Goal: Transaction & Acquisition: Purchase product/service

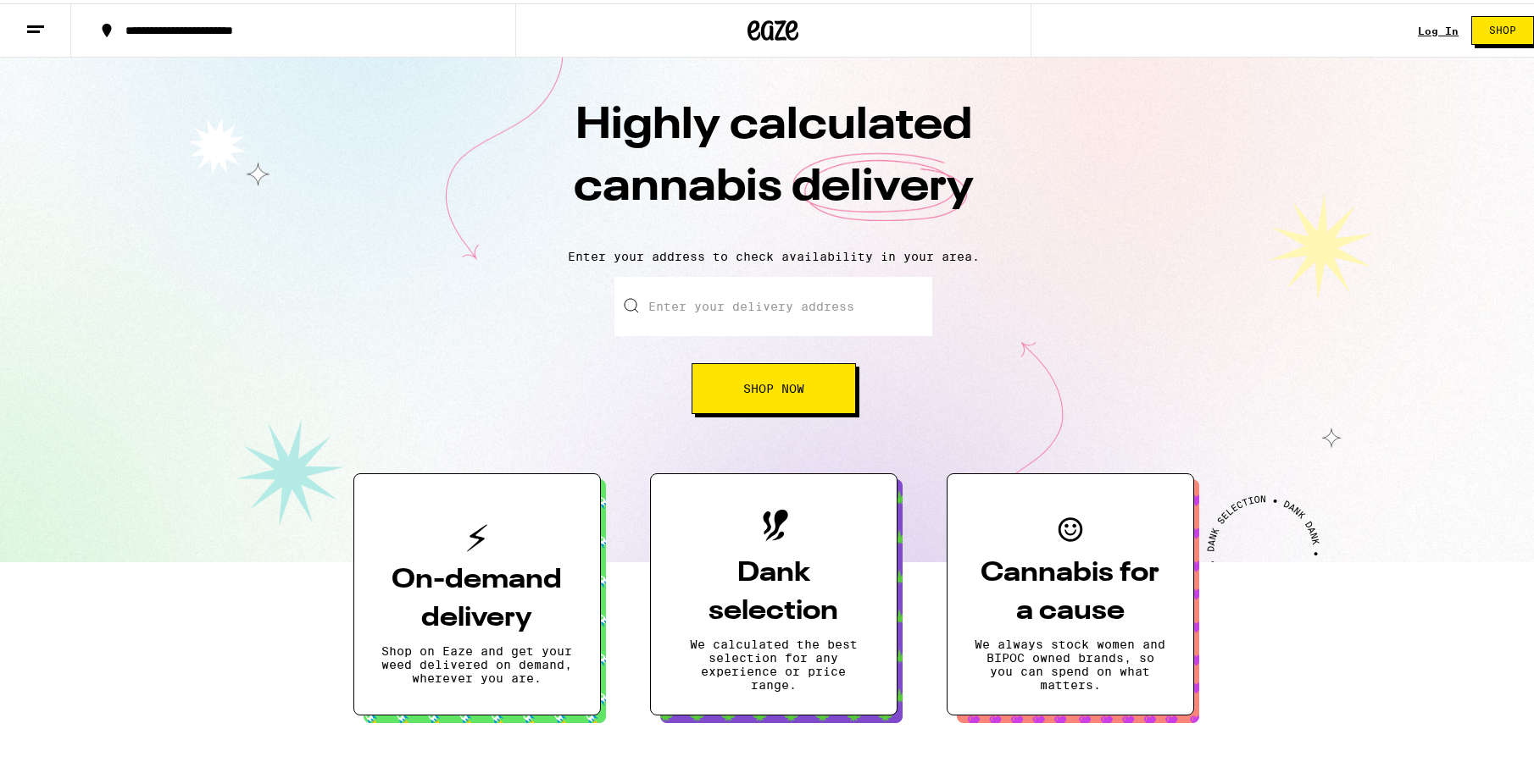
click at [1419, 24] on link "Log In" at bounding box center [1437, 27] width 41 height 11
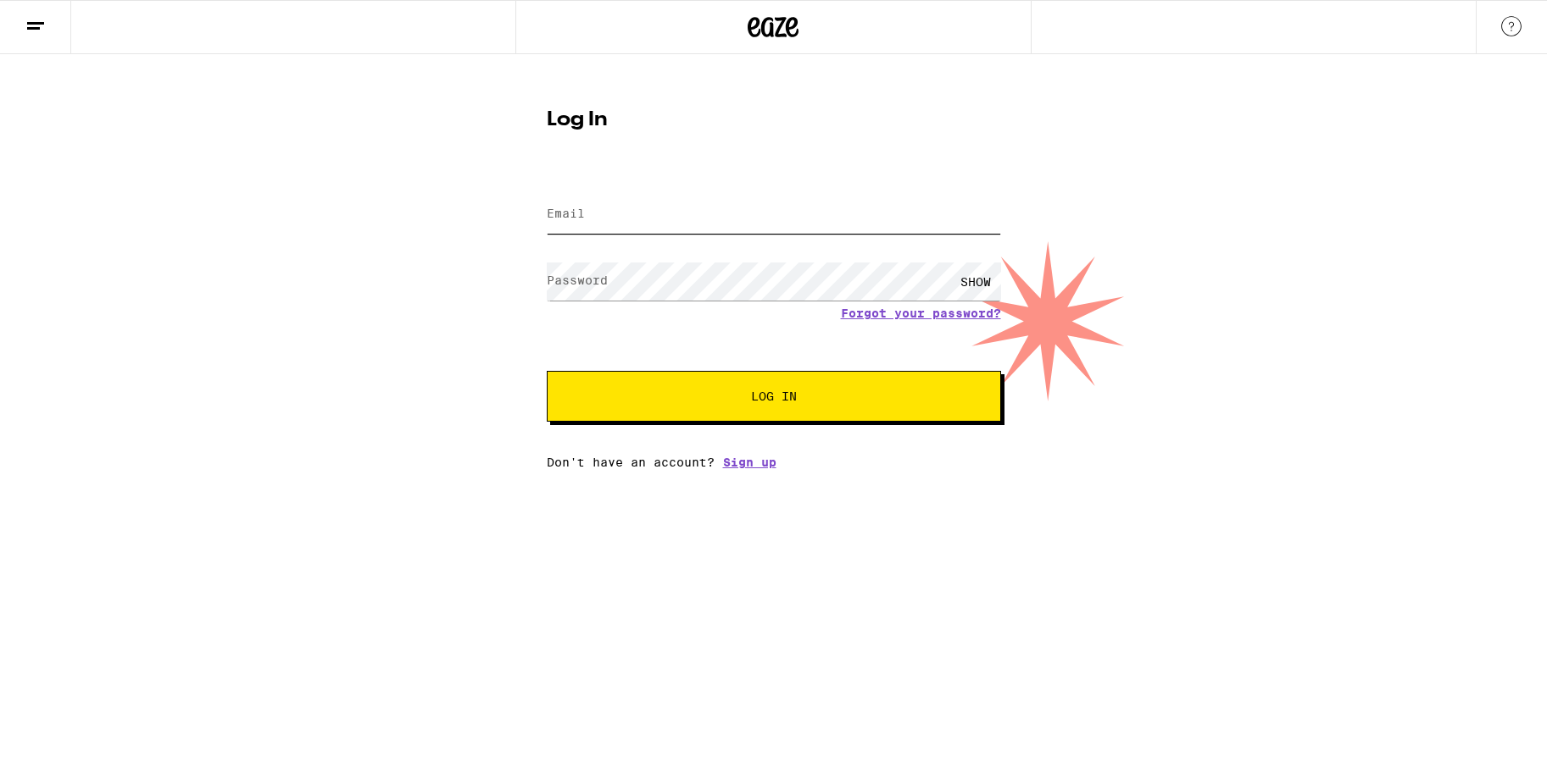
type input "[EMAIL_ADDRESS][DOMAIN_NAME]"
click at [781, 395] on span "Log In" at bounding box center [774, 396] width 46 height 12
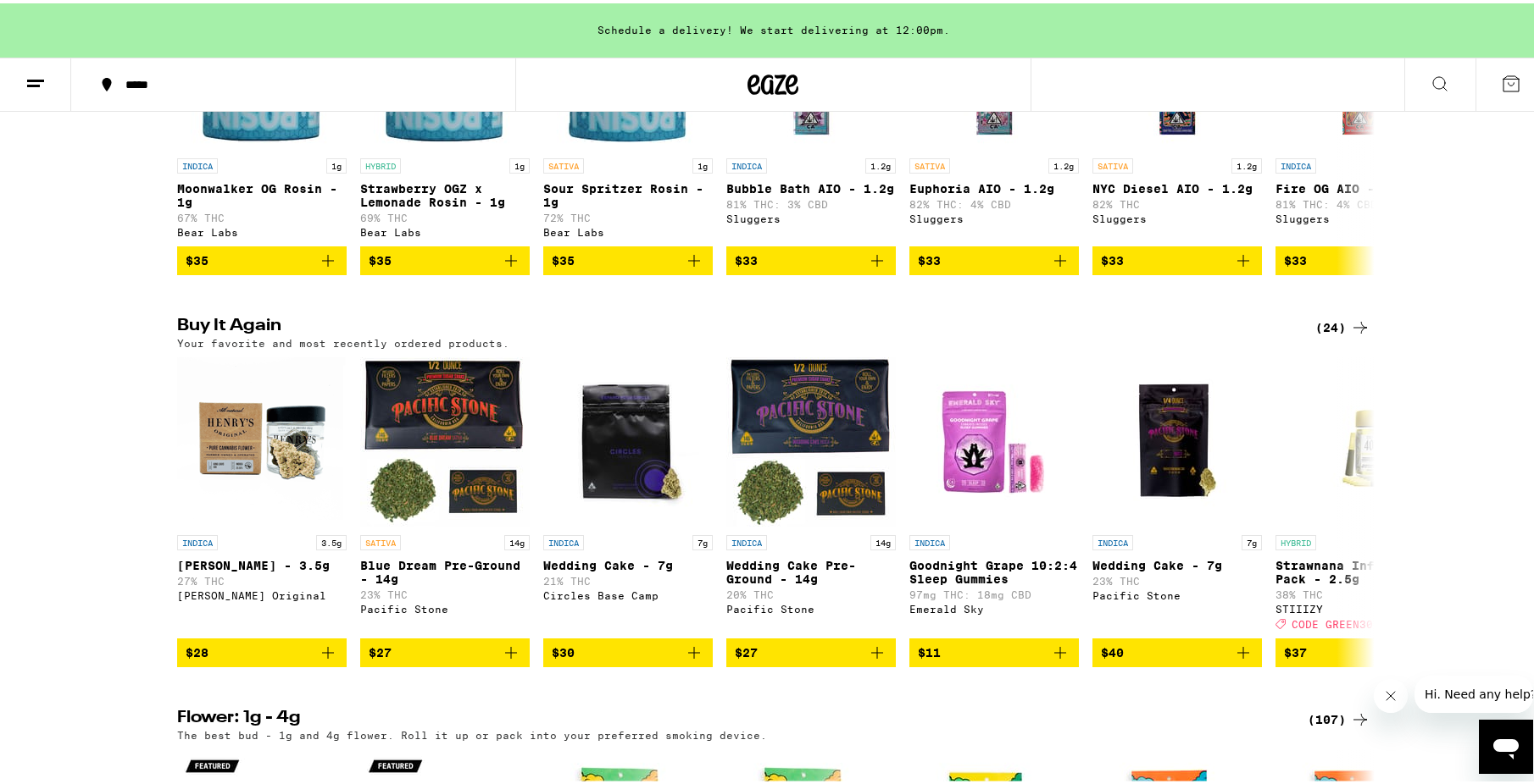
scroll to position [1610, 0]
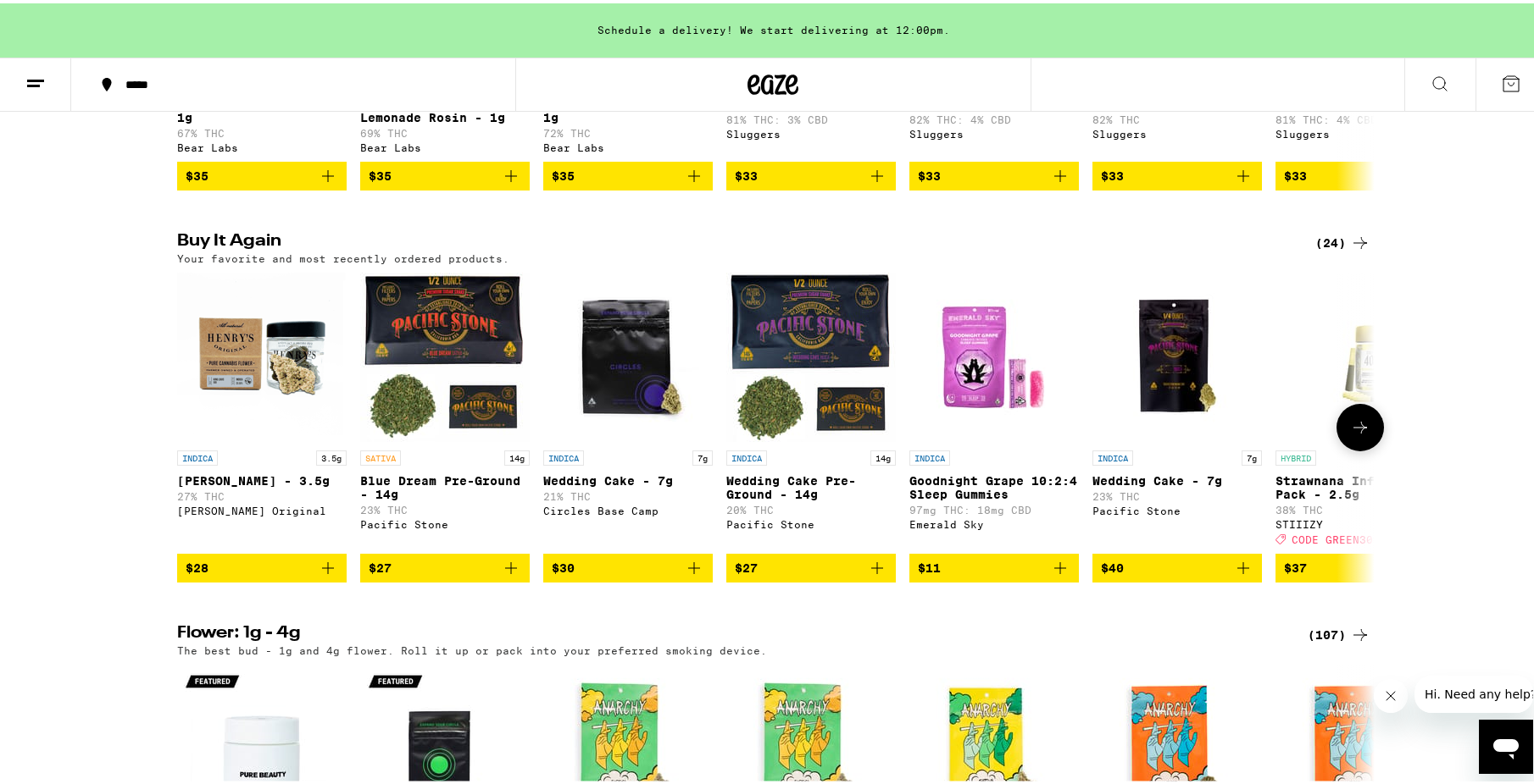
click at [501, 575] on icon "Add to bag" at bounding box center [511, 565] width 20 height 20
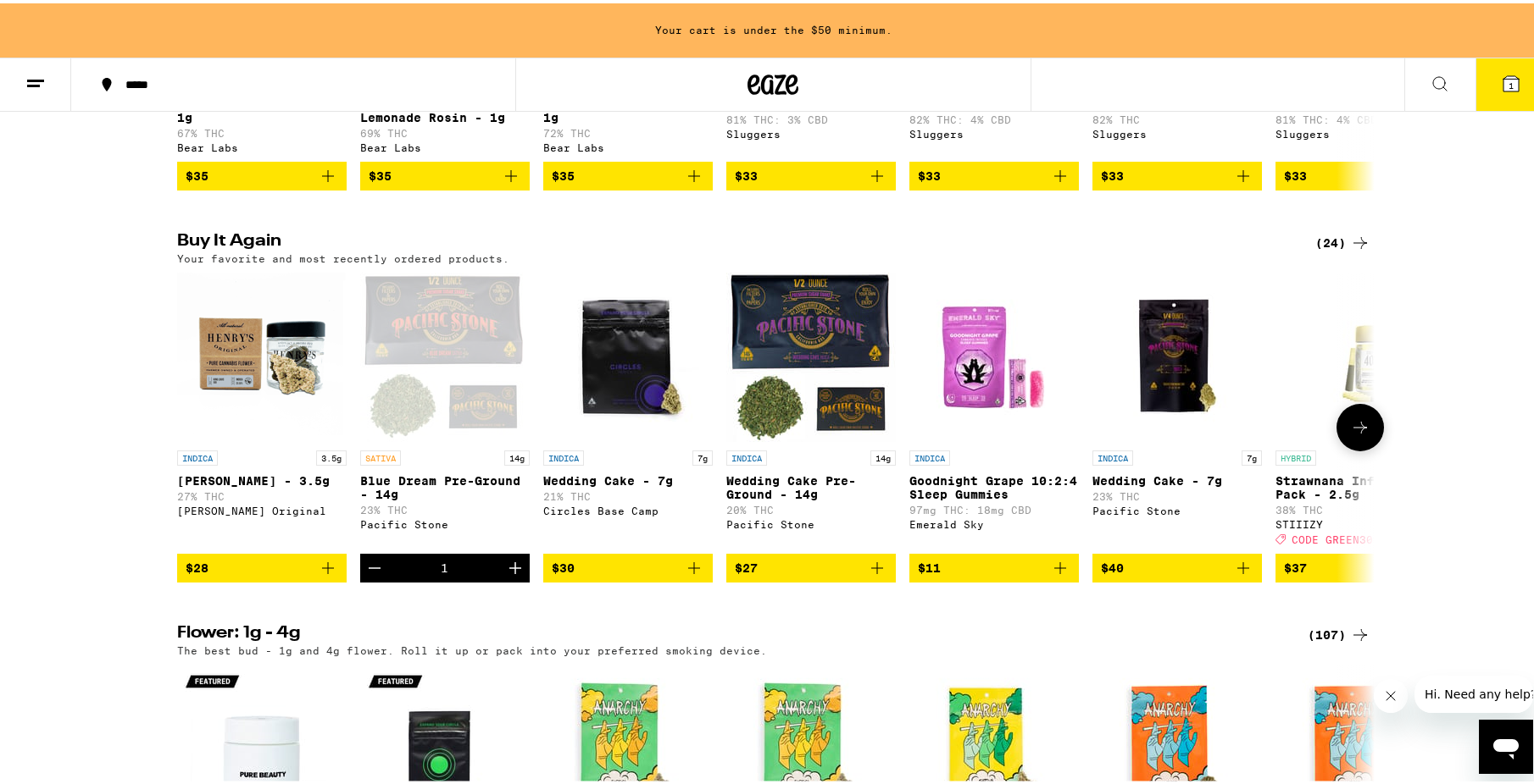
click at [872, 575] on icon "Add to bag" at bounding box center [876, 565] width 20 height 20
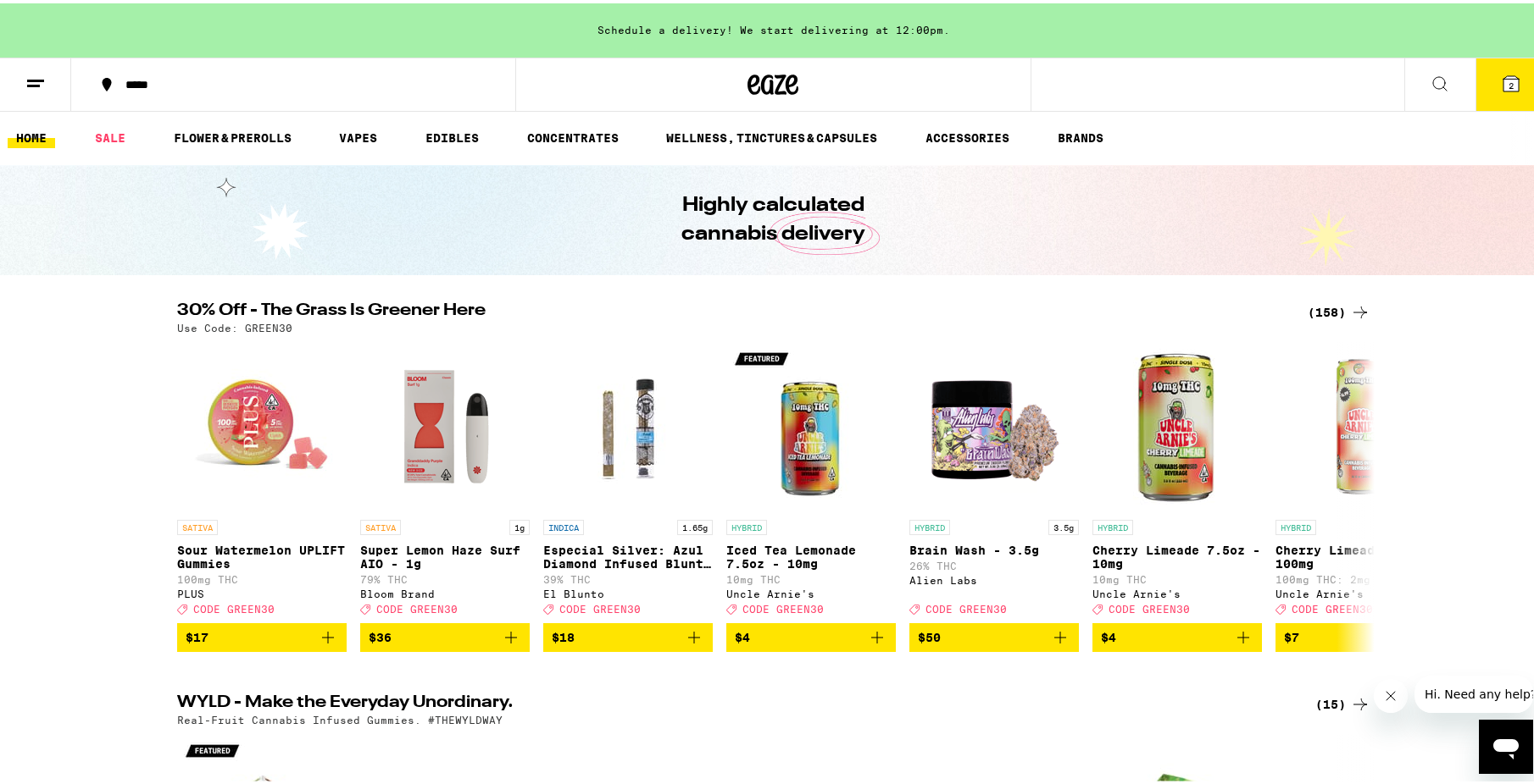
scroll to position [0, 0]
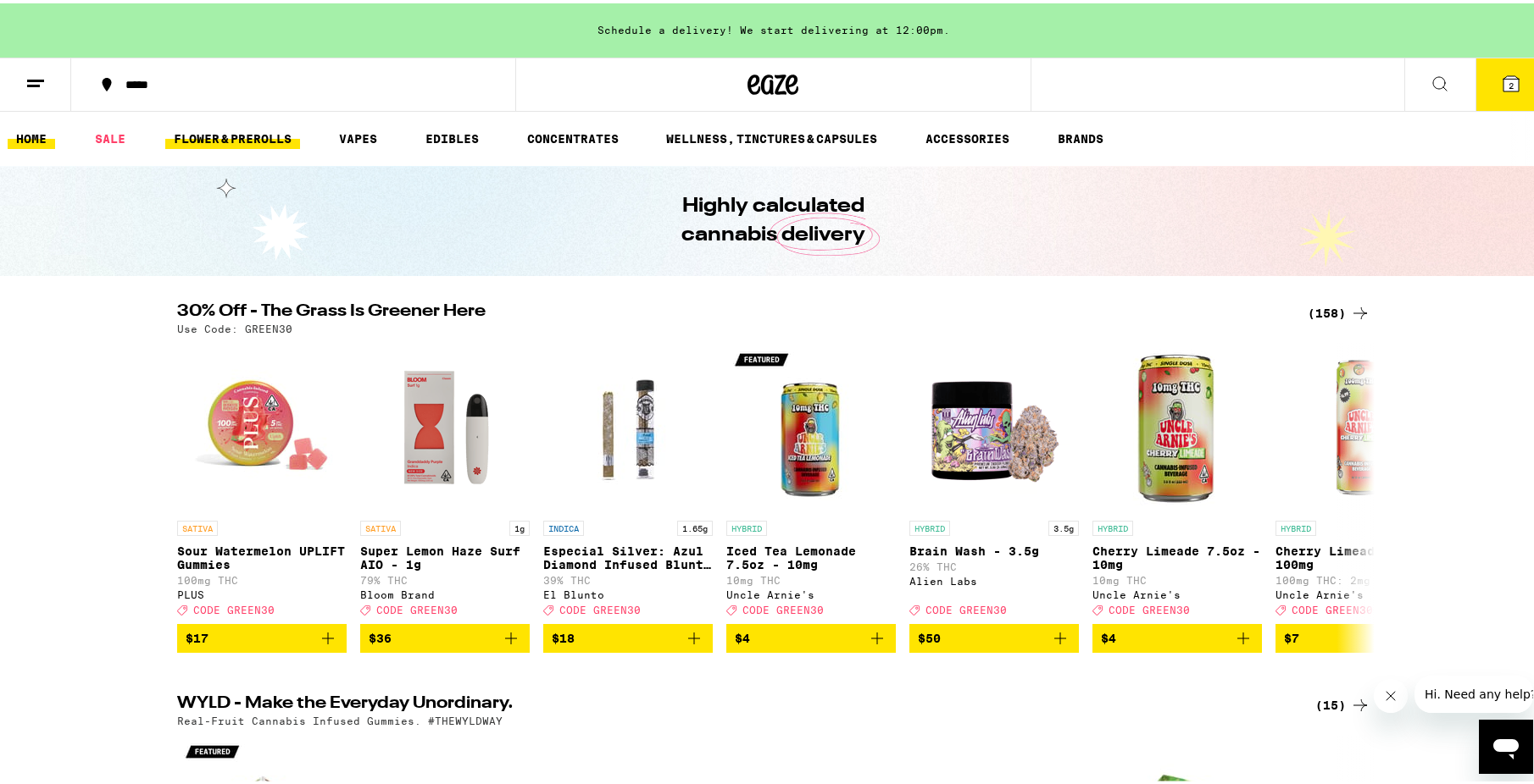
click at [238, 131] on link "FLOWER & PREROLLS" at bounding box center [232, 136] width 135 height 20
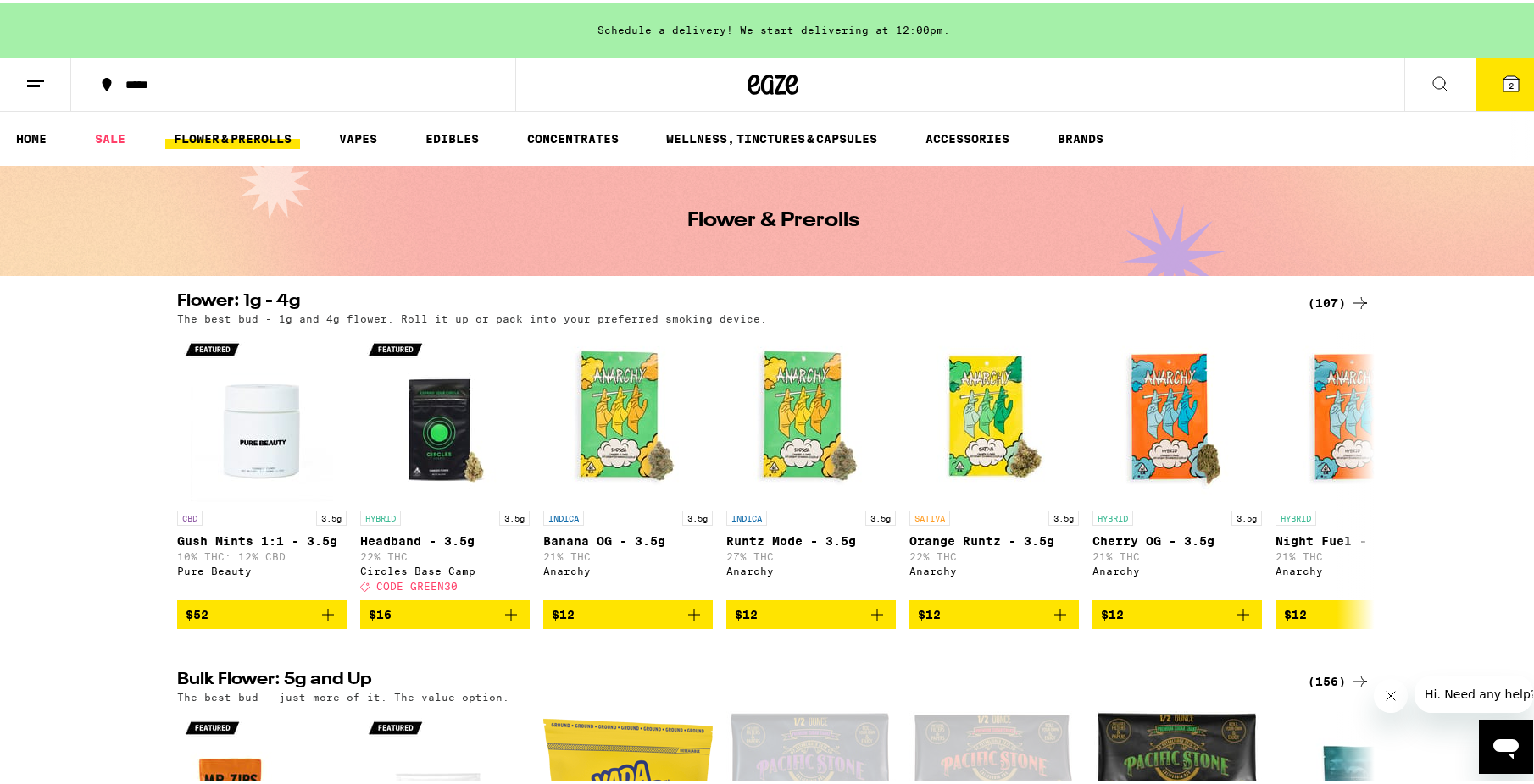
click at [1329, 295] on div "(107)" at bounding box center [1338, 299] width 62 height 20
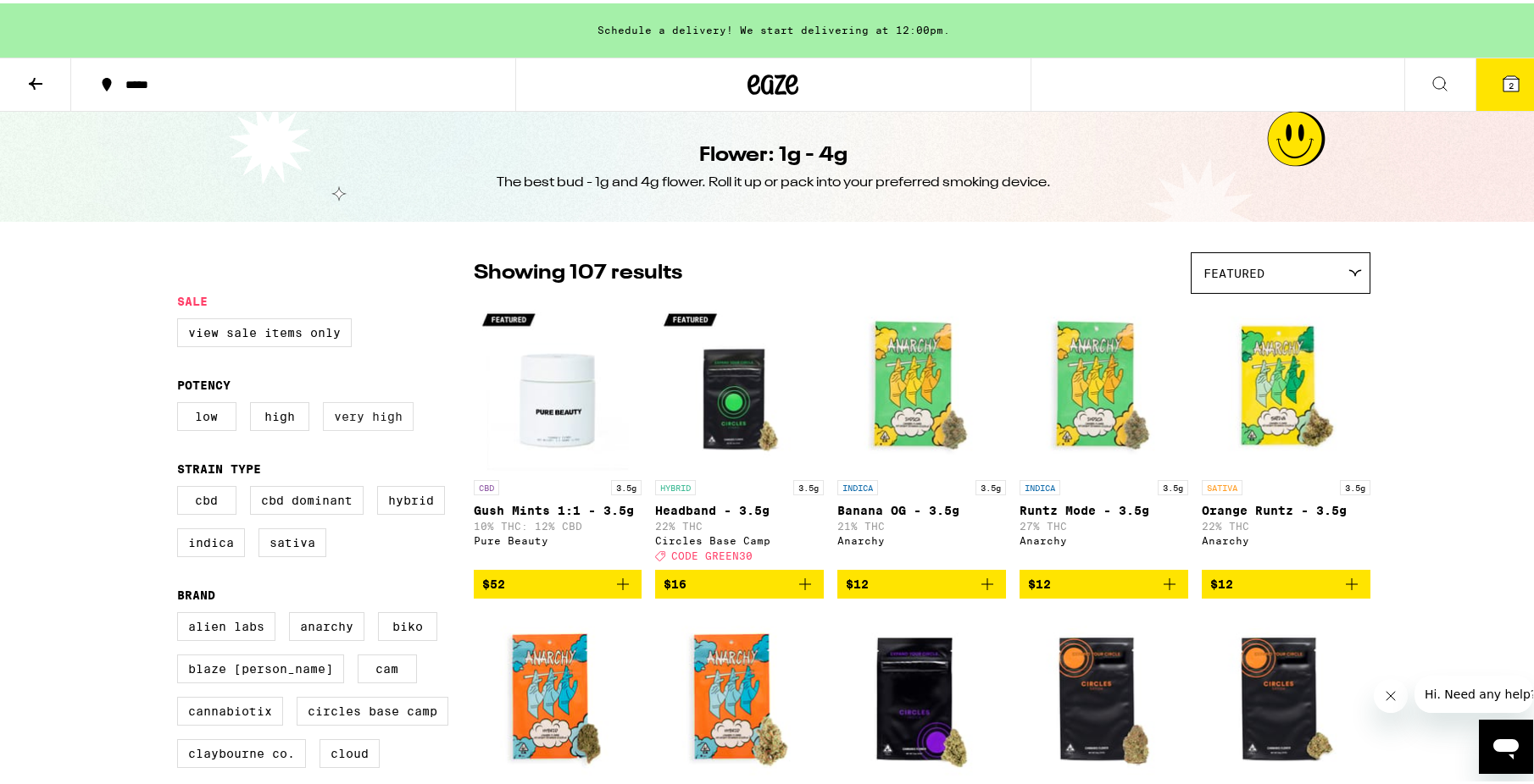
click at [374, 415] on label "Very High" at bounding box center [368, 413] width 90 height 29
click at [181, 402] on input "Very High" at bounding box center [181, 401] width 1 height 1
checkbox input "true"
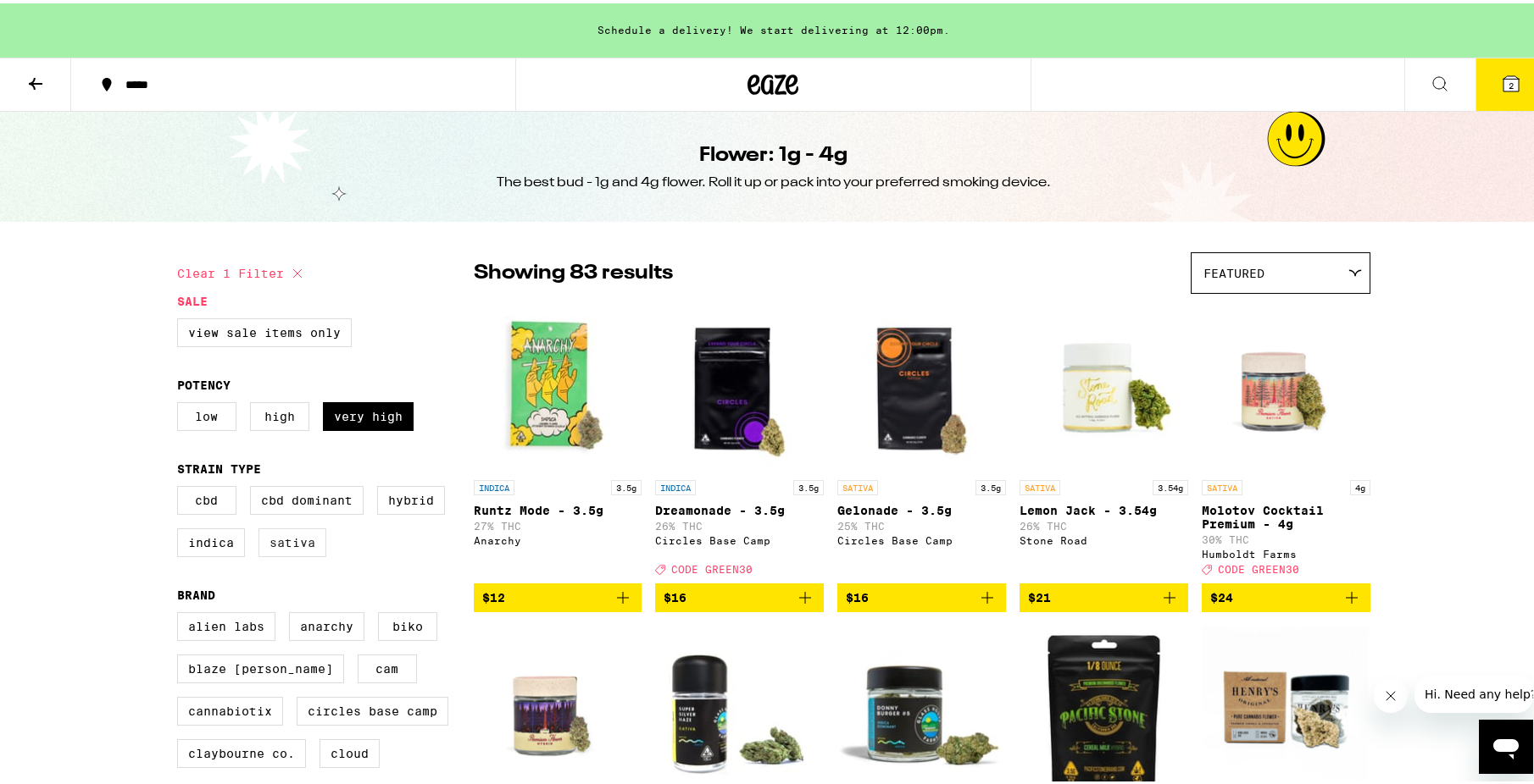
click at [292, 550] on label "Sativa" at bounding box center [292, 540] width 68 height 29
click at [181, 486] on input "Sativa" at bounding box center [181, 486] width 1 height 1
checkbox input "true"
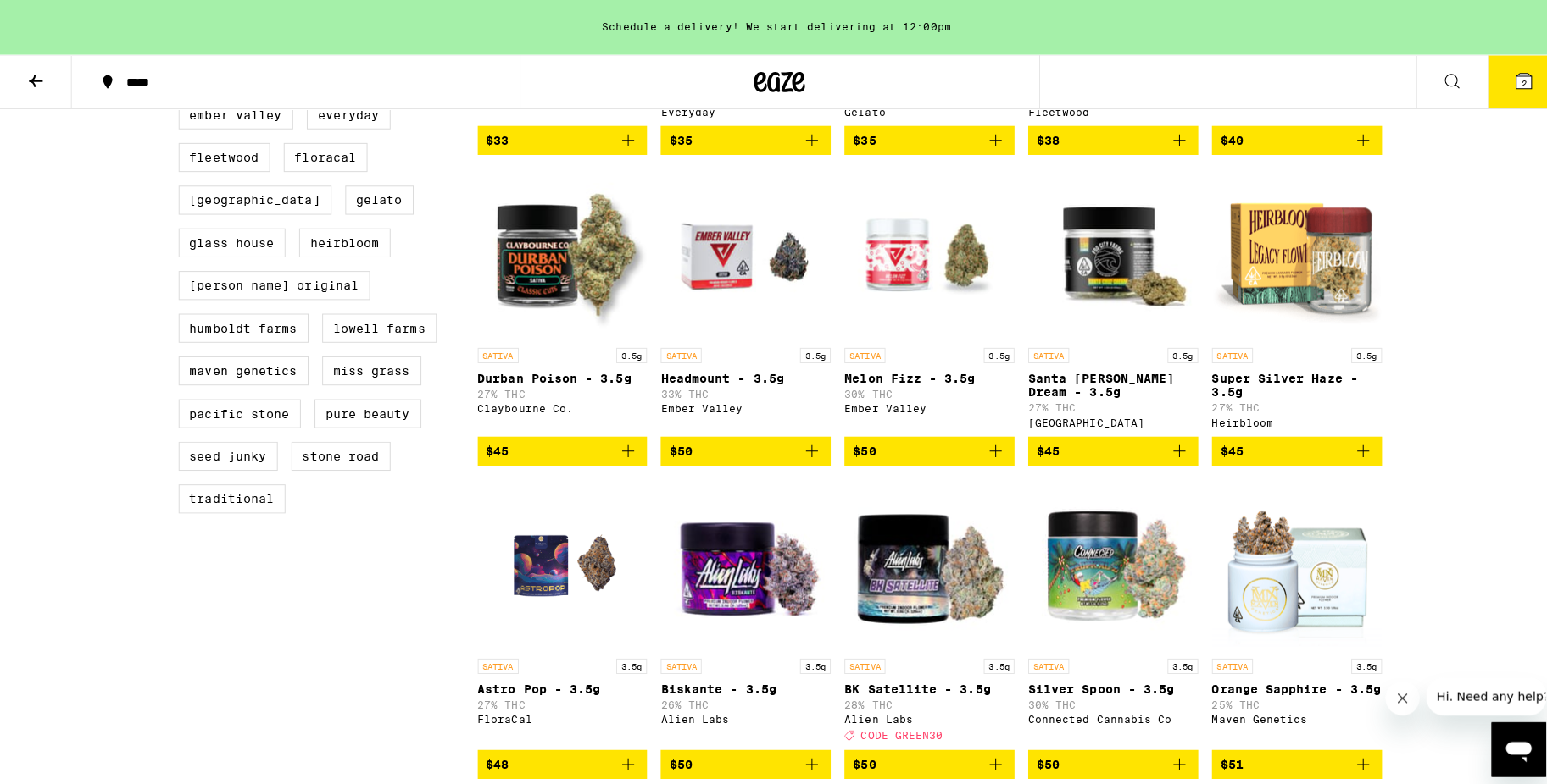
scroll to position [762, 0]
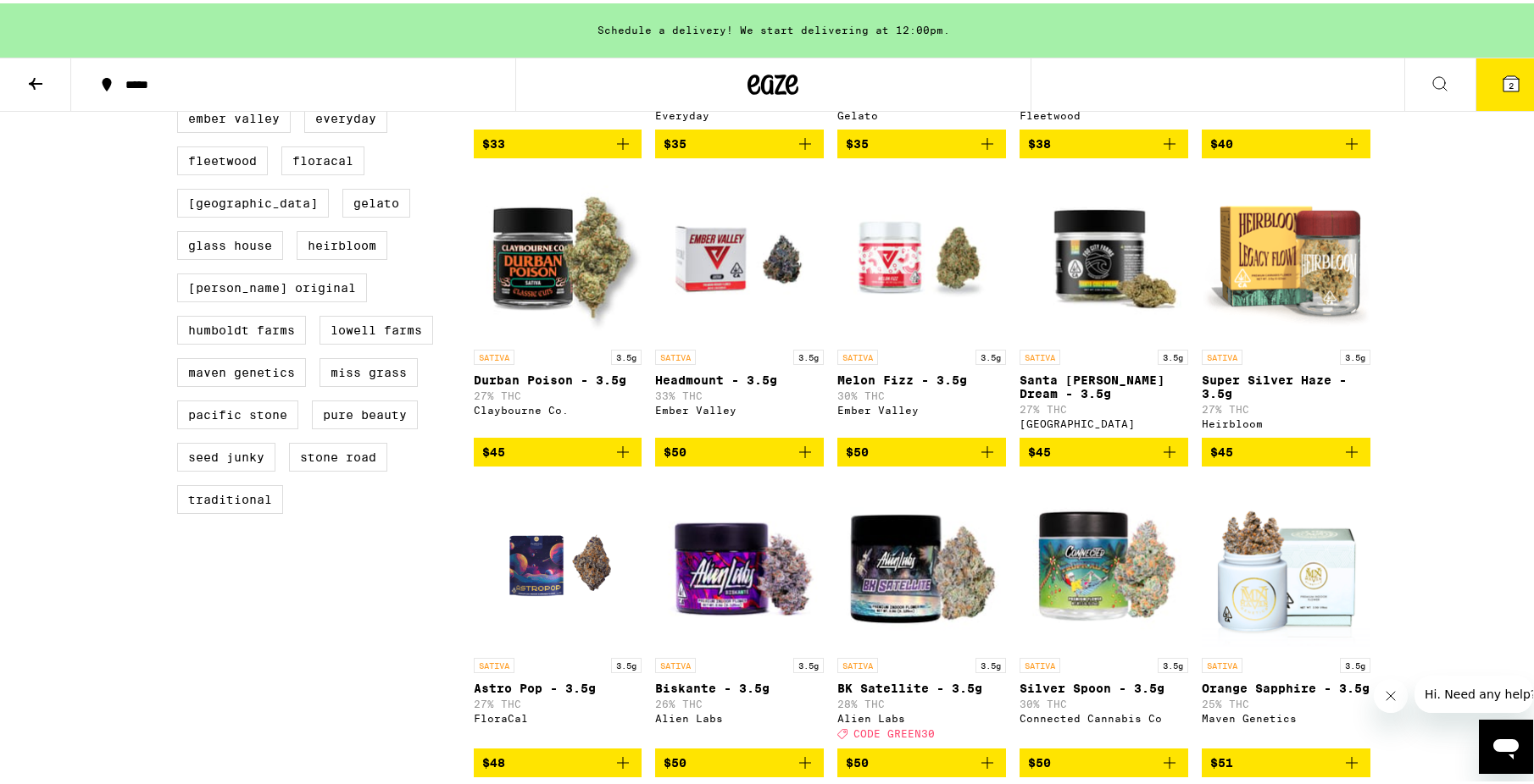
click at [613, 459] on icon "Add to bag" at bounding box center [622, 449] width 20 height 20
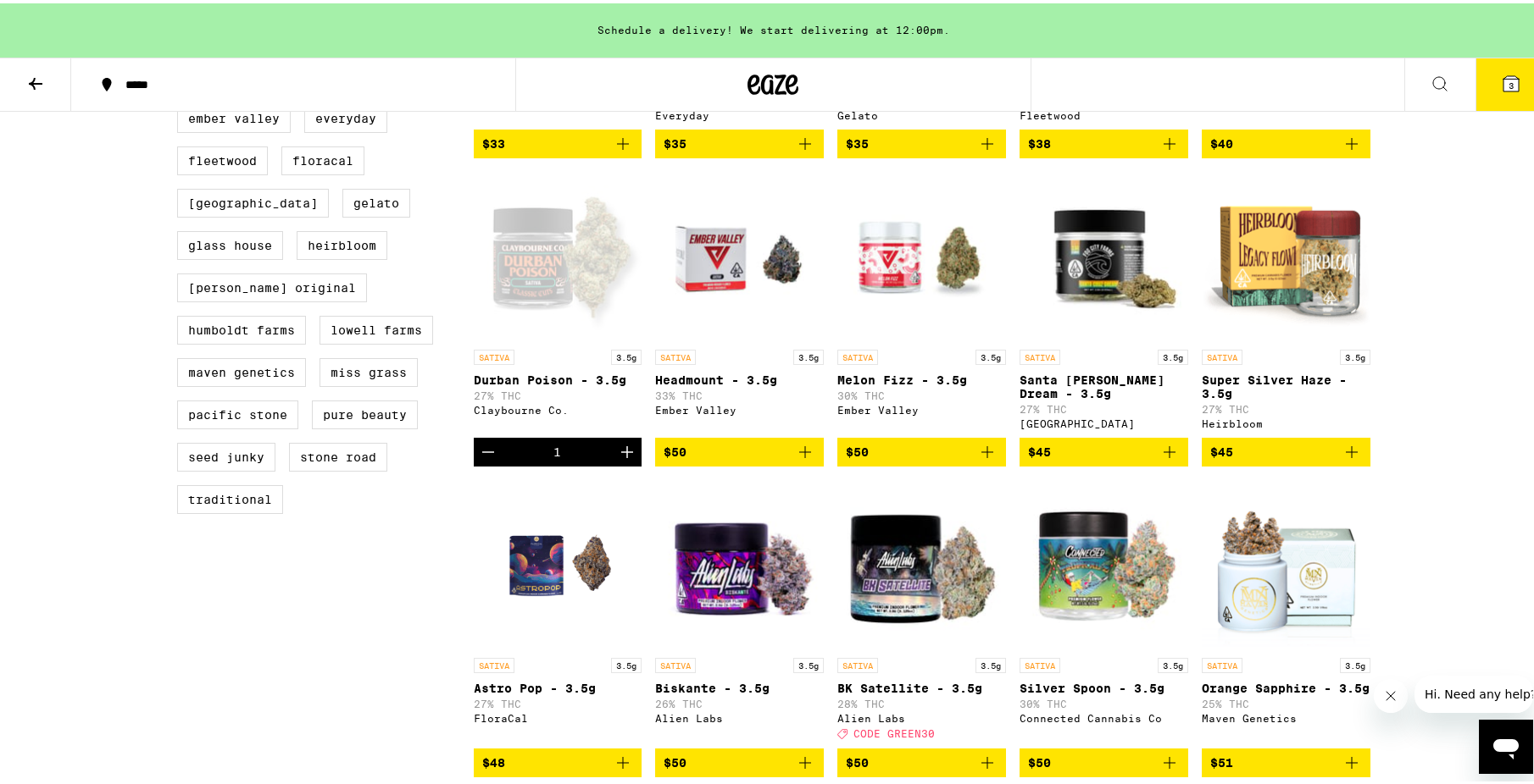
click at [1503, 78] on icon at bounding box center [1510, 80] width 15 height 15
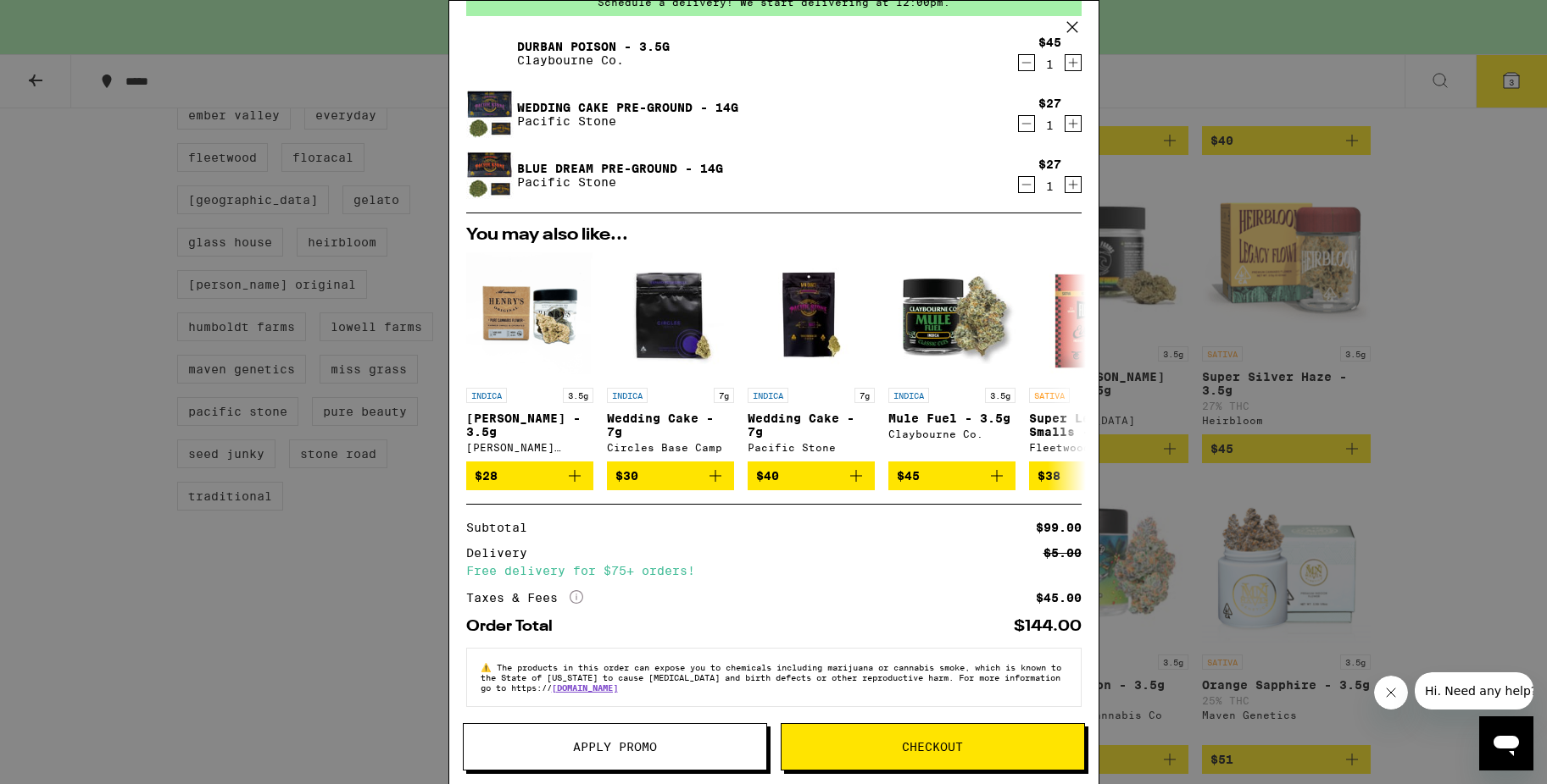
scroll to position [99, 0]
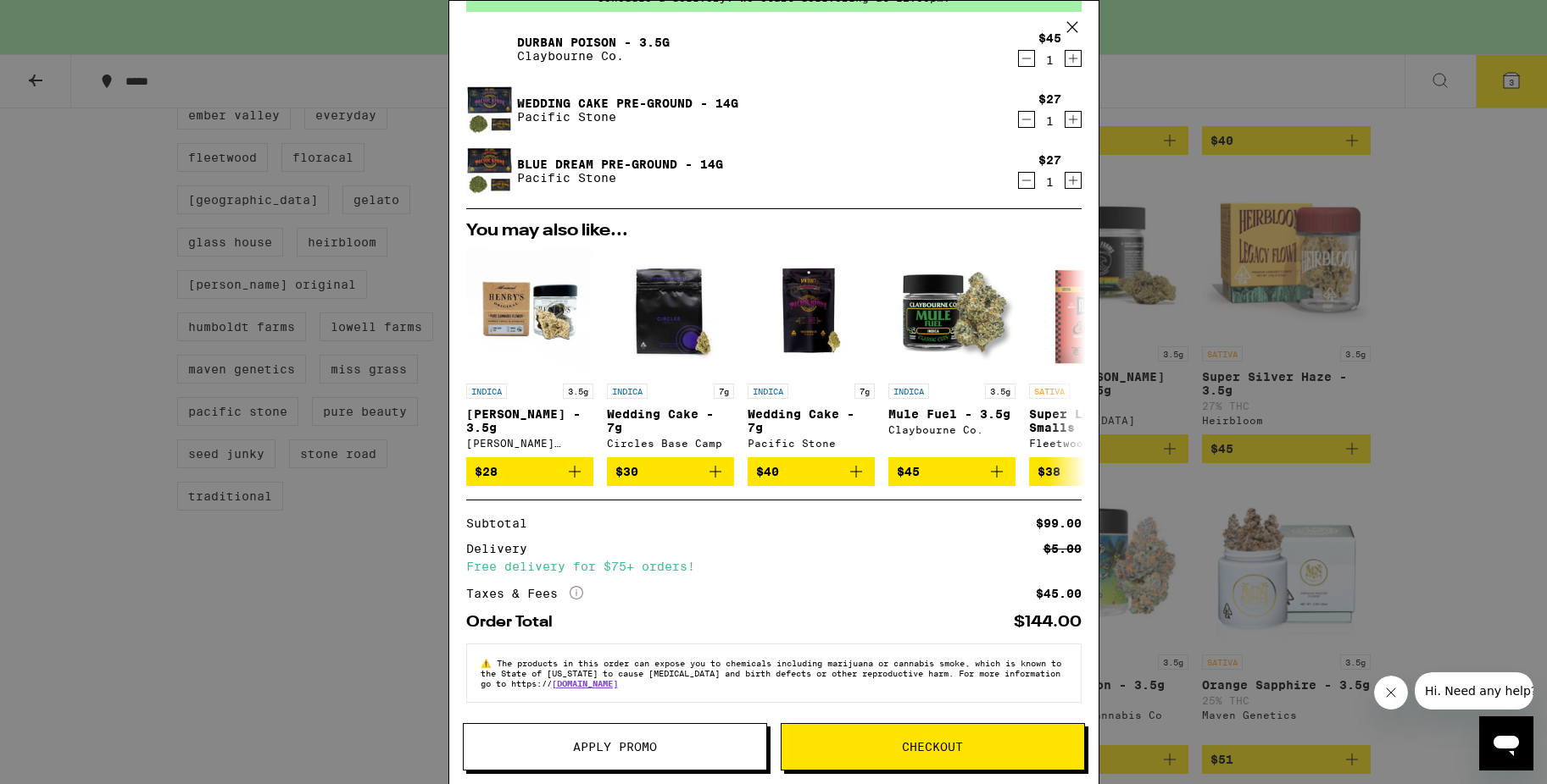
click at [954, 741] on span "Checkout" at bounding box center [932, 747] width 61 height 12
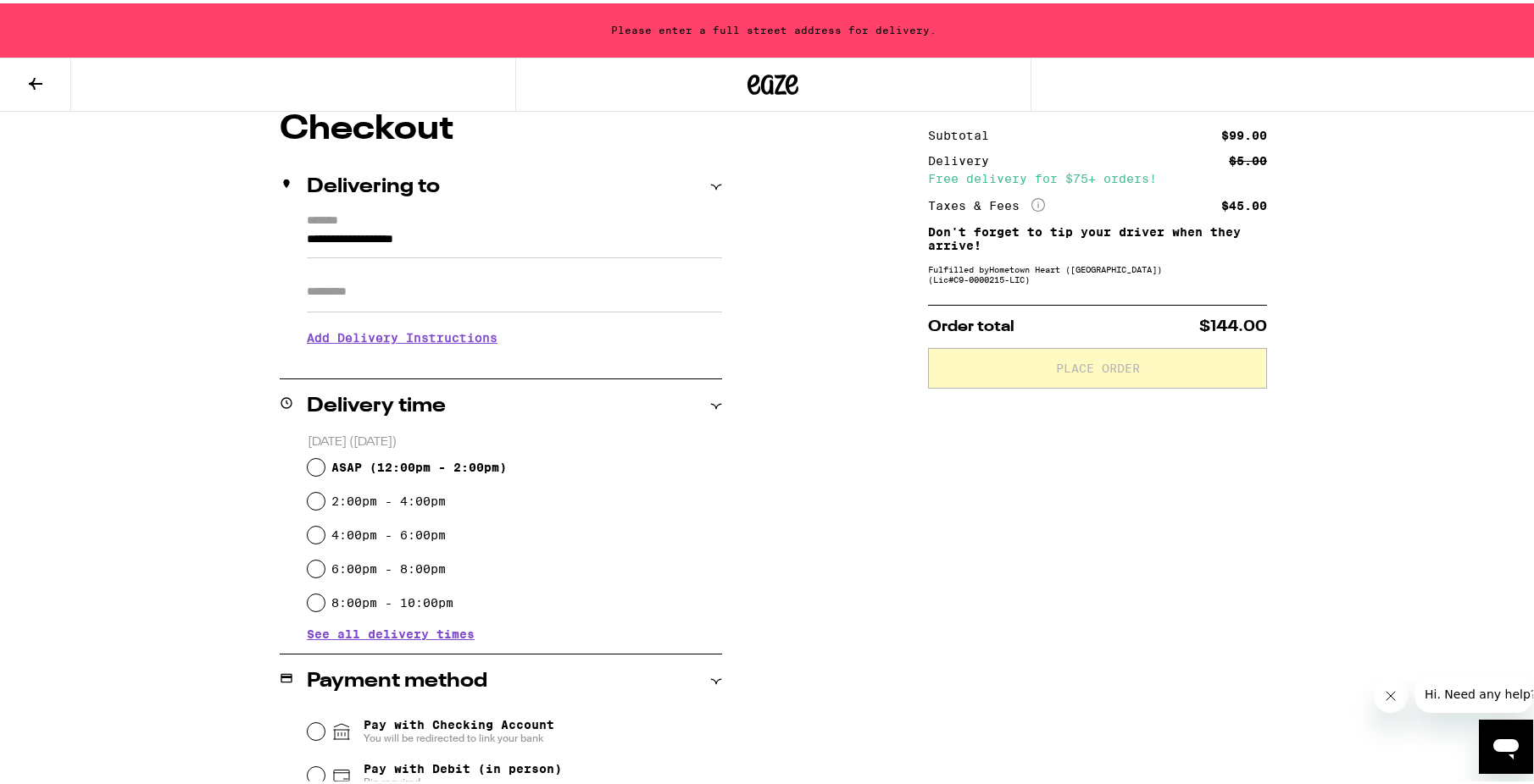
scroll to position [169, 0]
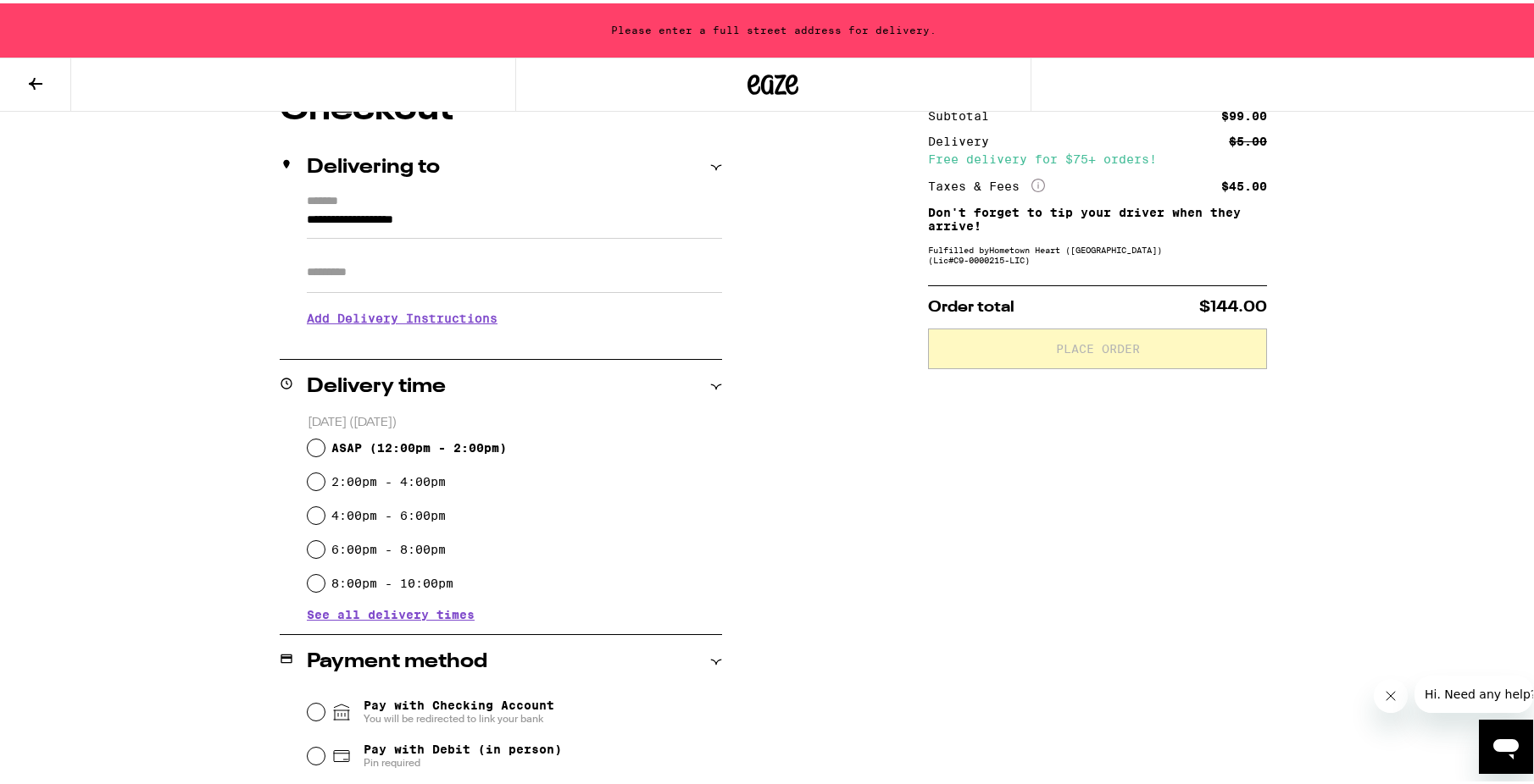
click at [421, 317] on h3 "Add Delivery Instructions" at bounding box center [514, 315] width 415 height 39
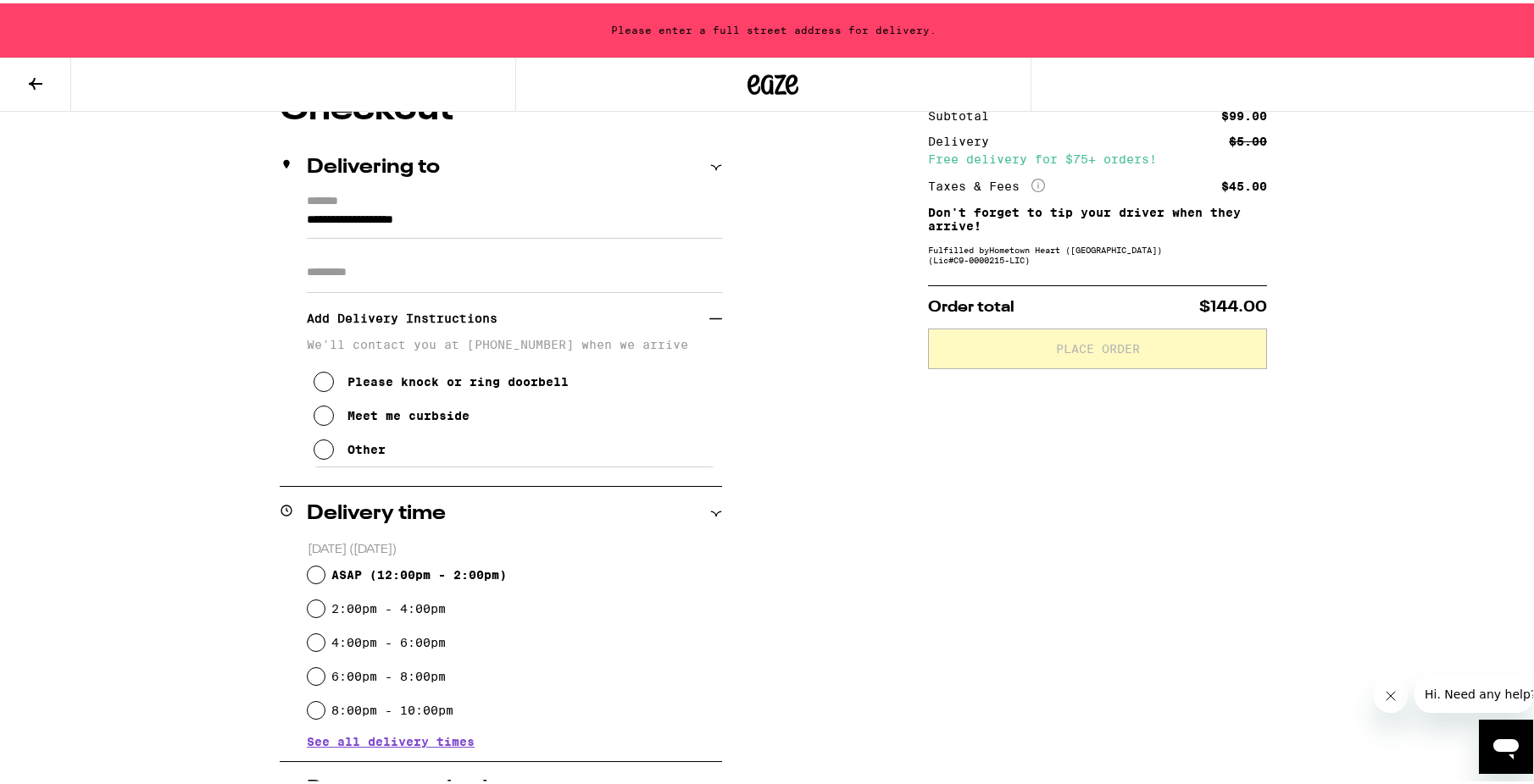
click at [315, 454] on icon at bounding box center [324, 446] width 20 height 20
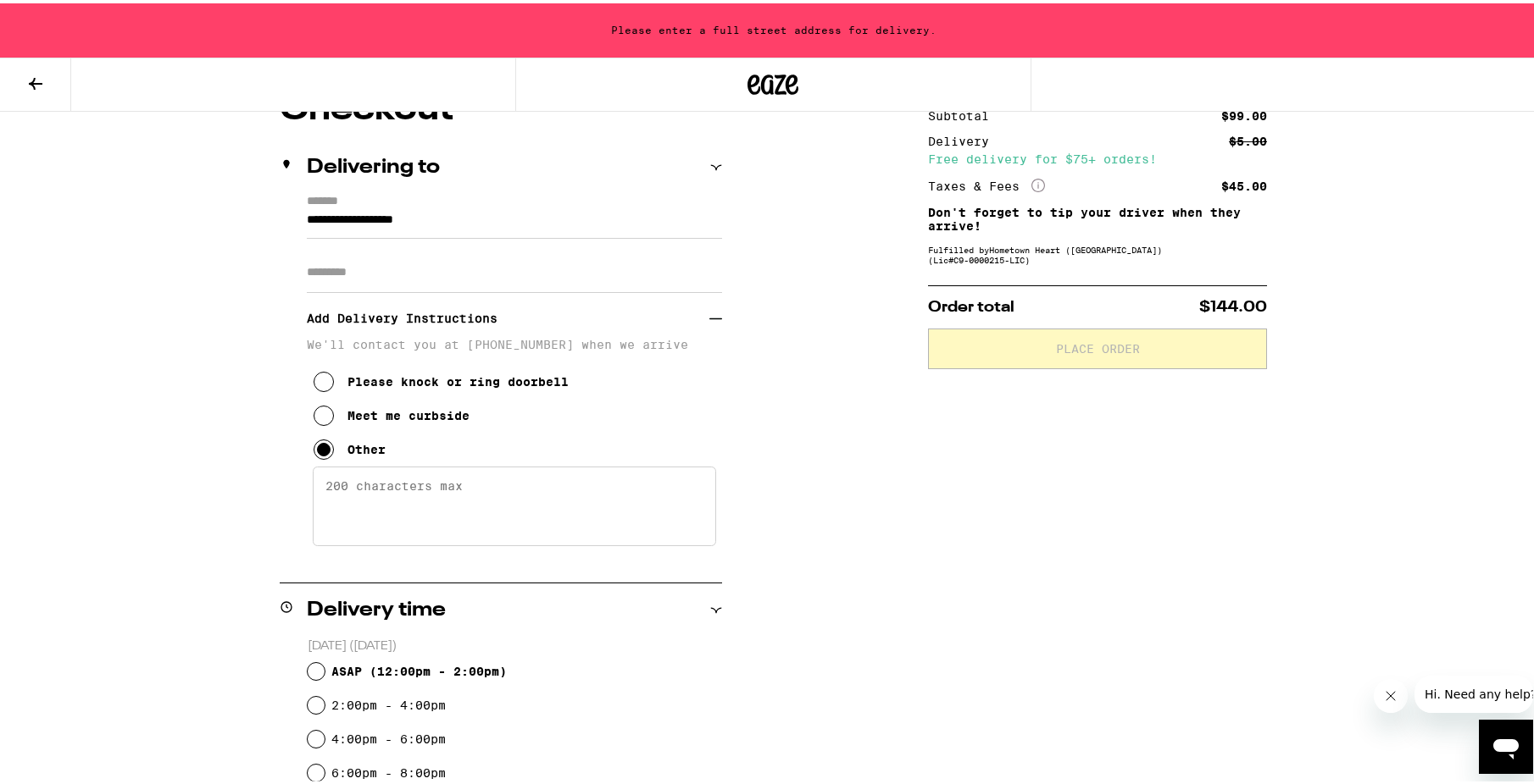
click at [408, 502] on textarea "Enter any other delivery instructions you want driver to know" at bounding box center [515, 503] width 403 height 80
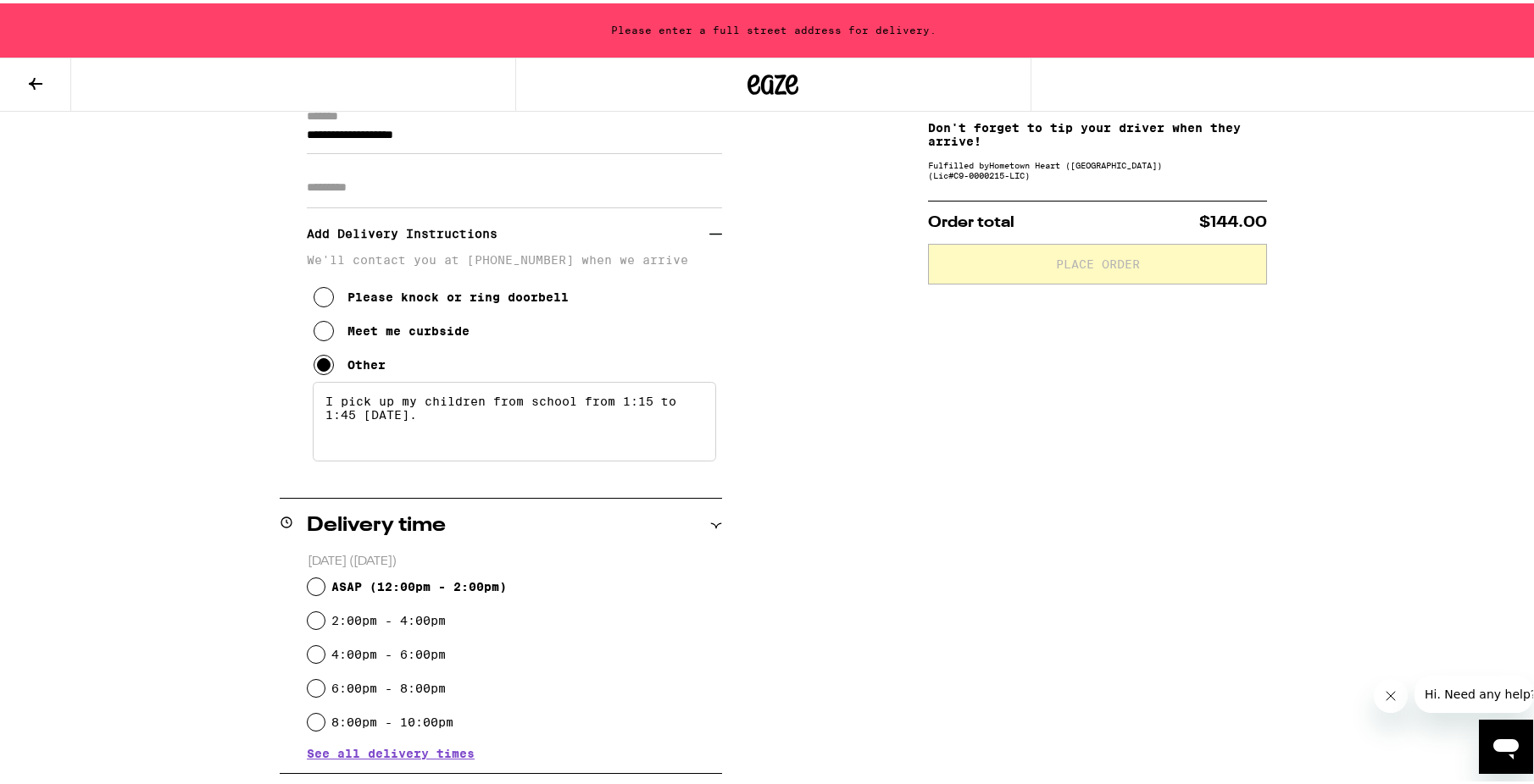
scroll to position [339, 0]
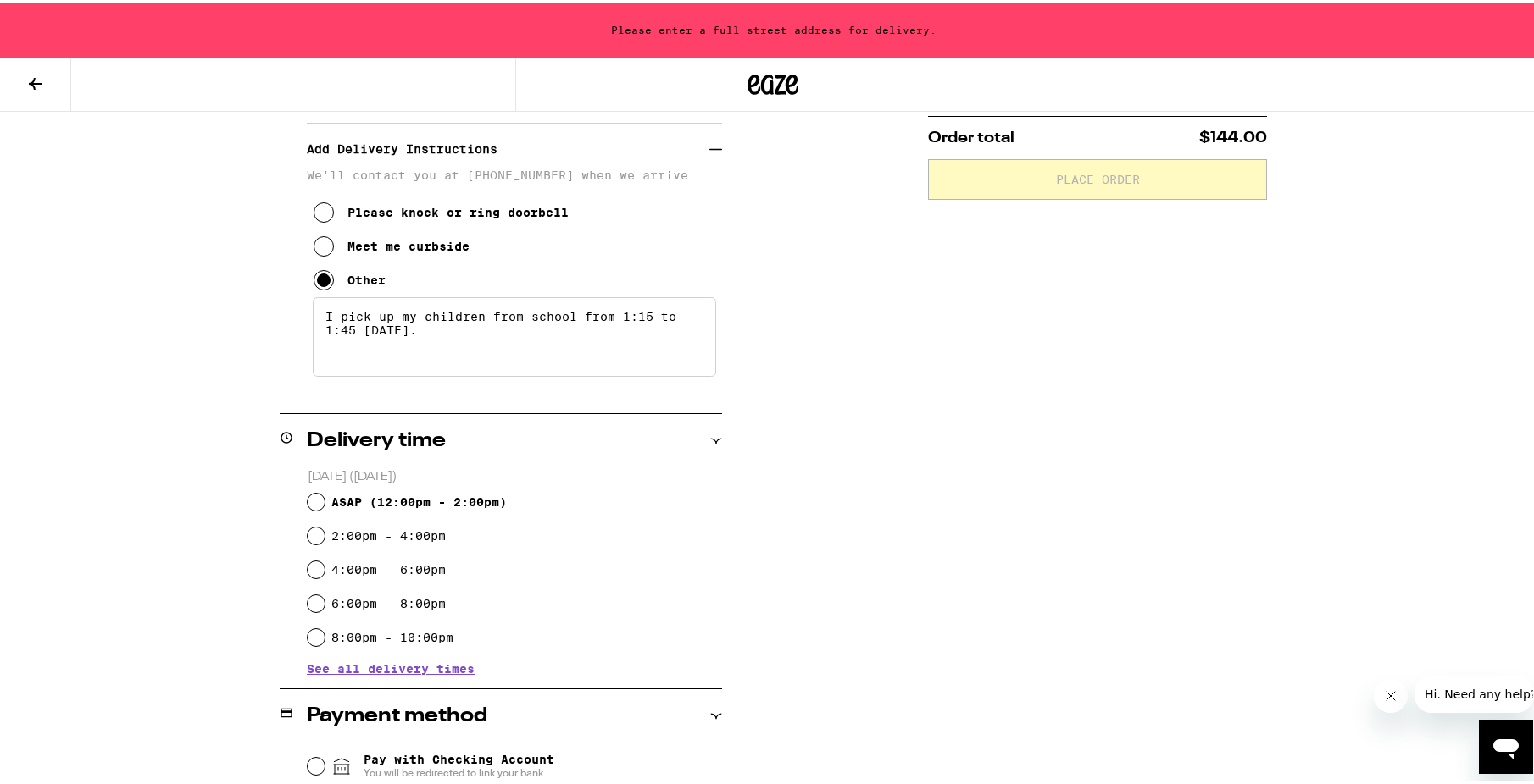
type textarea "I pick up my children from school from 1:15 to 1:45 [DATE]."
click at [315, 501] on input "ASAP ( 12:00pm - 2:00pm )" at bounding box center [316, 498] width 17 height 17
radio input "true"
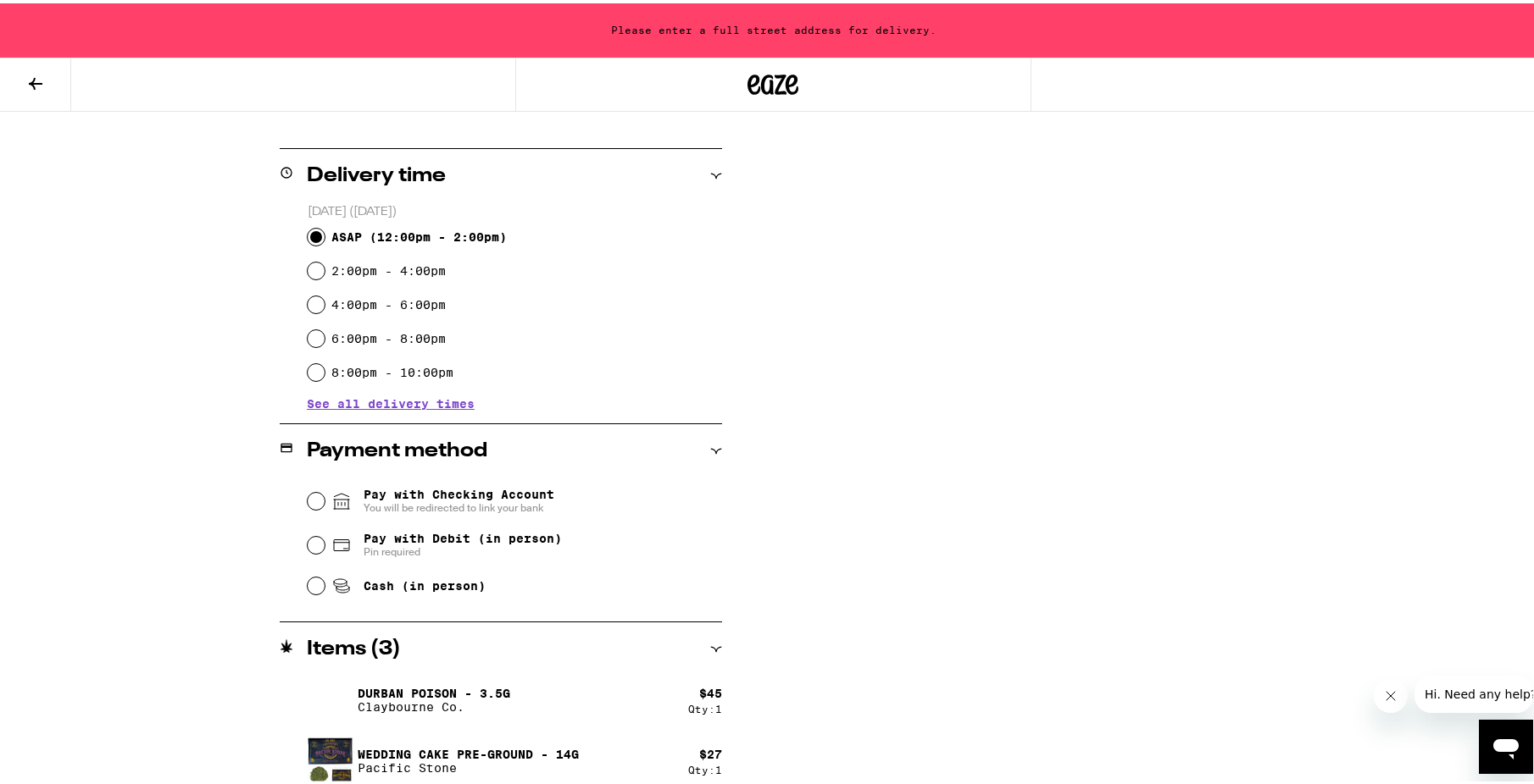
scroll to position [677, 0]
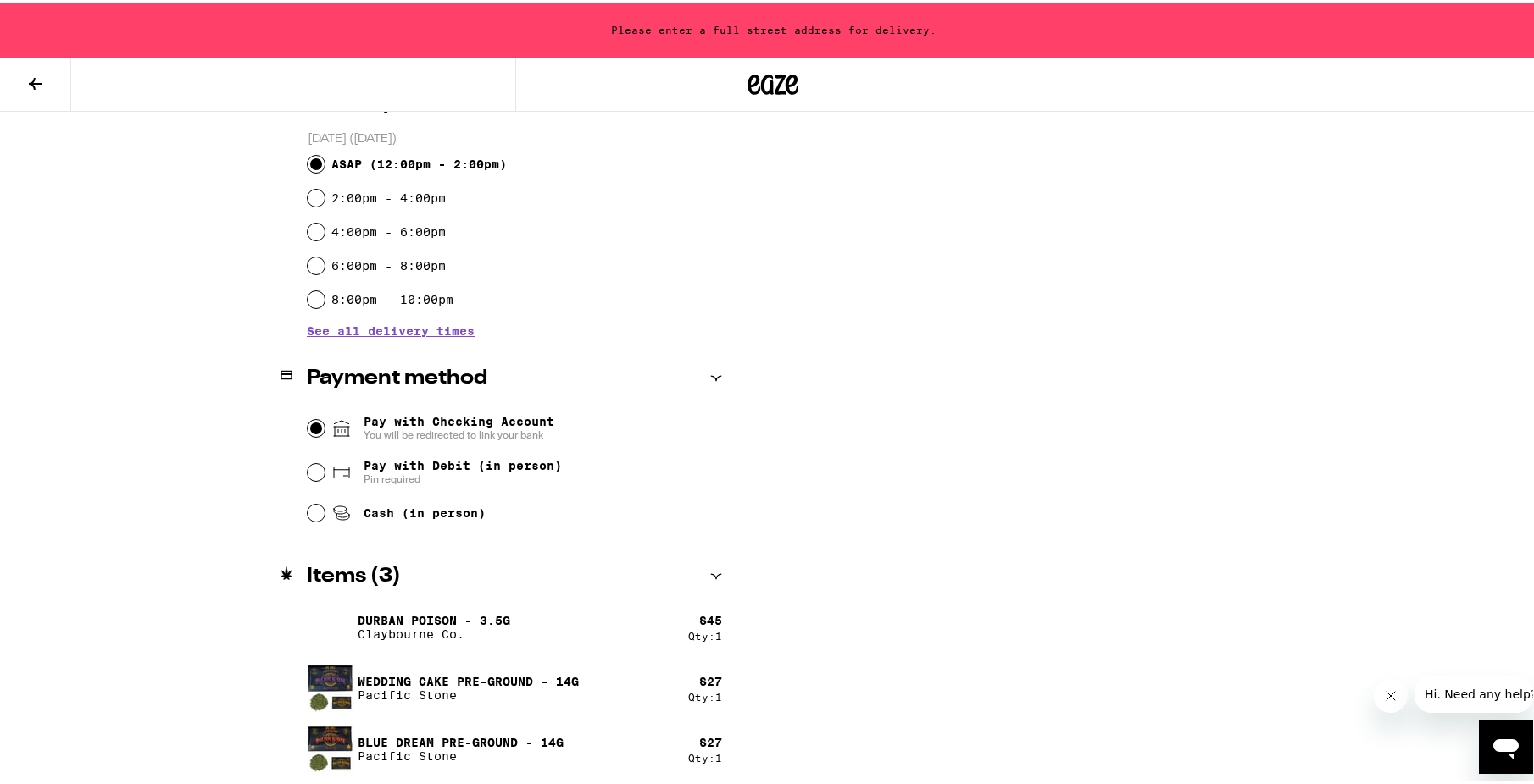
click at [310, 421] on input "Pay with Checking Account You will be redirected to link your bank" at bounding box center [316, 425] width 17 height 17
click at [308, 472] on input "Pay with Debit (in person) Pin required" at bounding box center [316, 469] width 17 height 17
radio input "true"
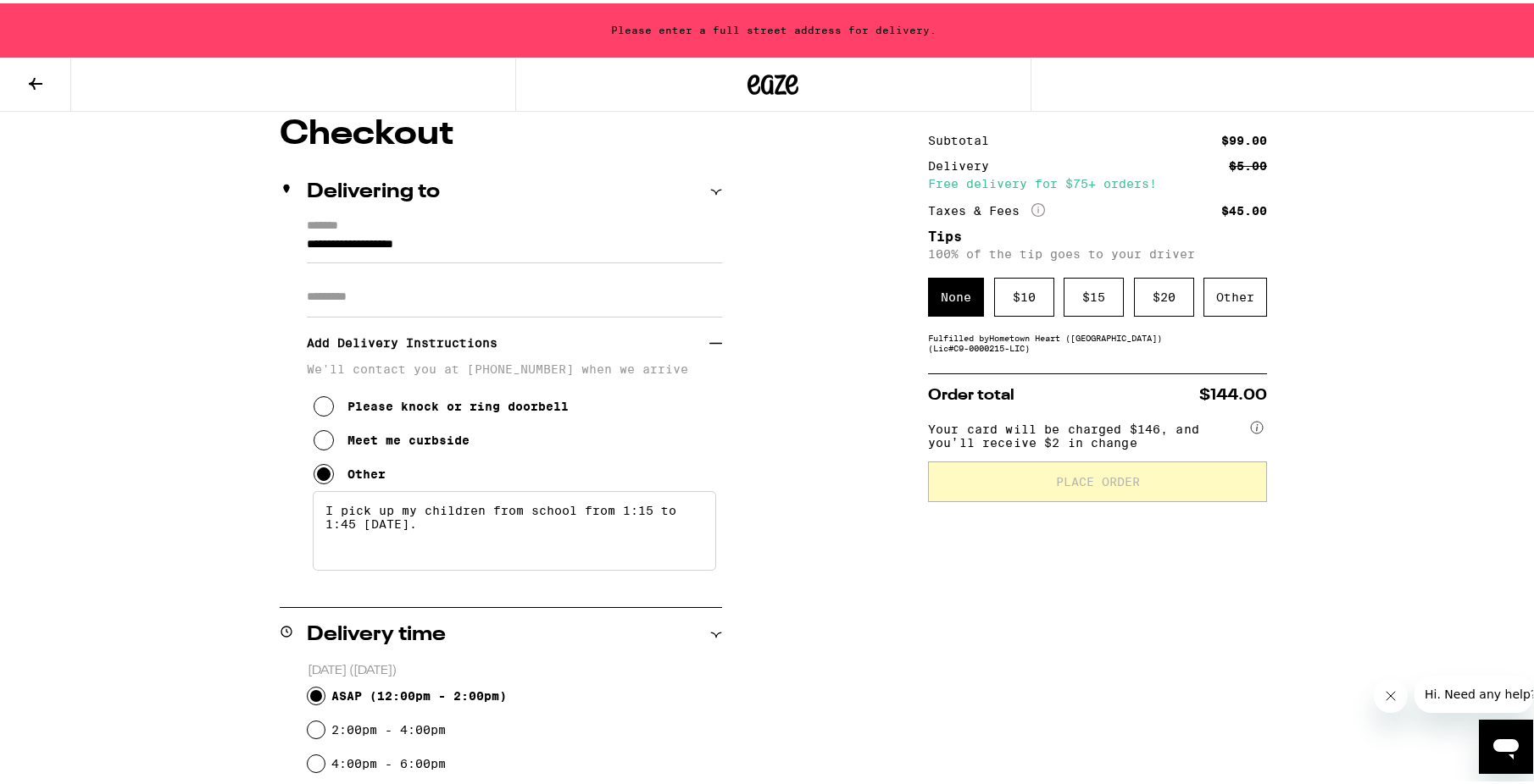
scroll to position [0, 0]
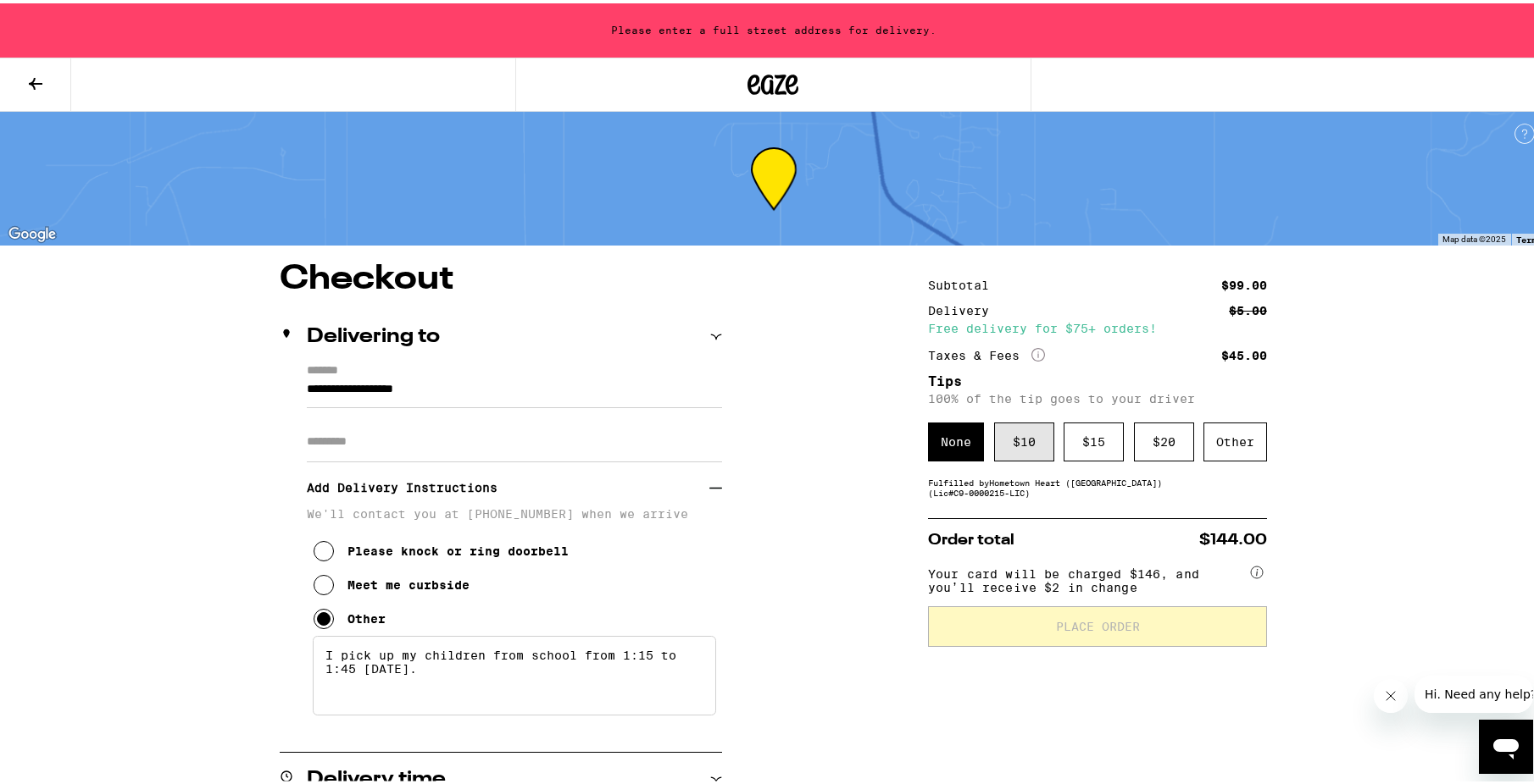
click at [1022, 436] on div "$ 10" at bounding box center [1024, 439] width 61 height 39
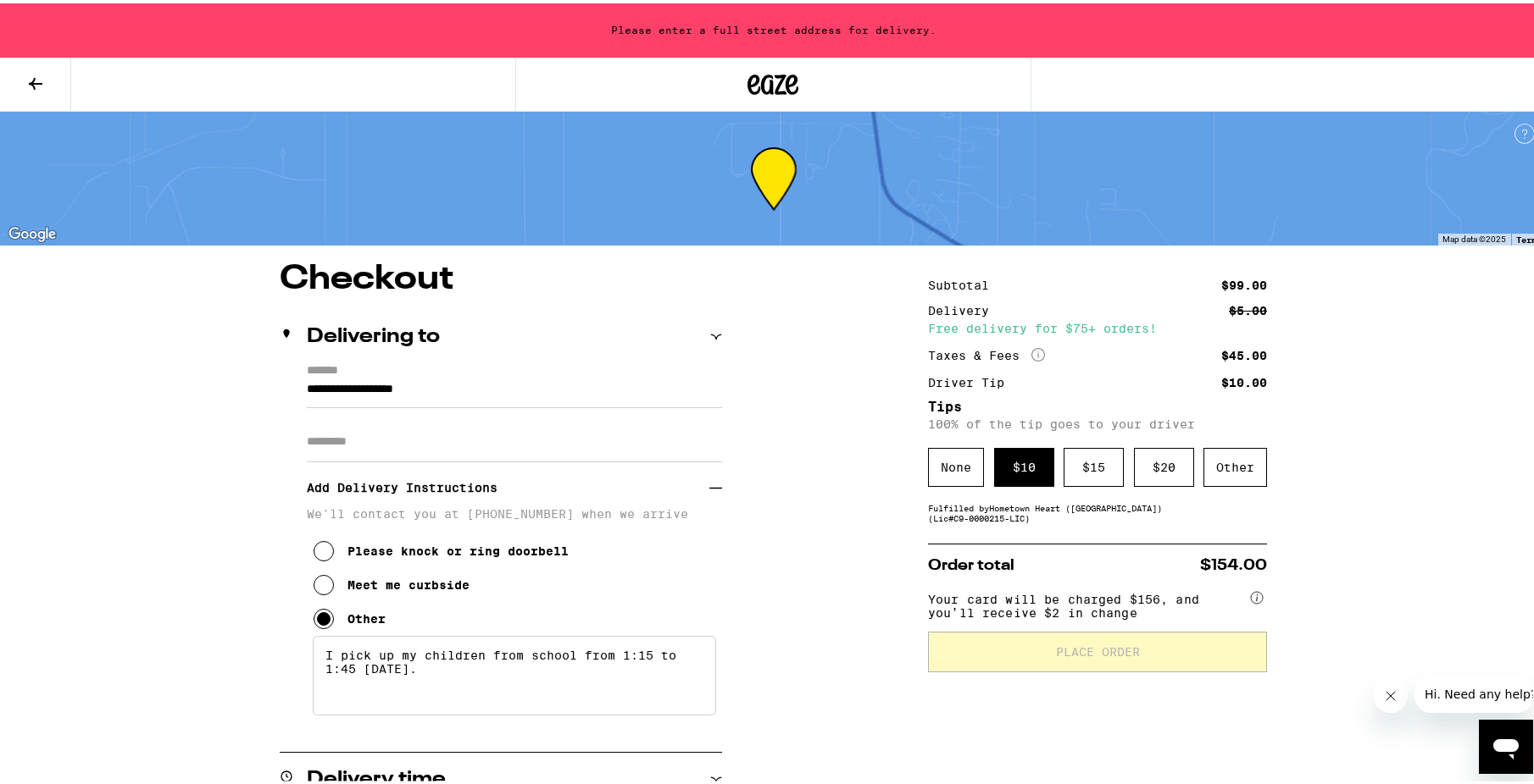
click at [1075, 602] on span "Your card will be charged $156, and you’ll receive $2 in change" at bounding box center [1087, 600] width 318 height 33
click at [496, 388] on input "**********" at bounding box center [514, 391] width 415 height 29
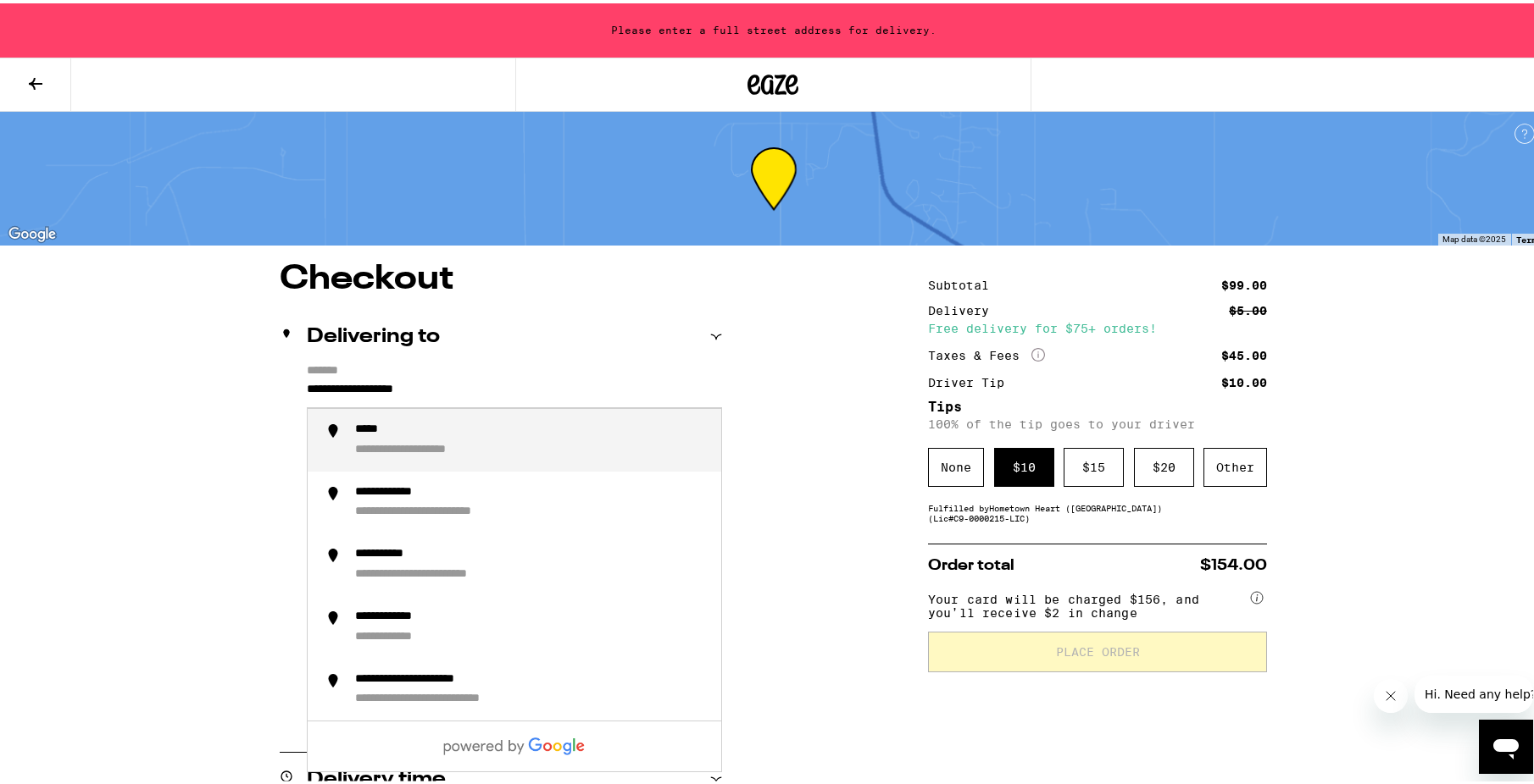
click at [504, 383] on input "**********" at bounding box center [514, 391] width 415 height 29
drag, startPoint x: 483, startPoint y: 383, endPoint x: 267, endPoint y: 369, distance: 216.5
click at [516, 442] on div "**********" at bounding box center [532, 437] width 353 height 35
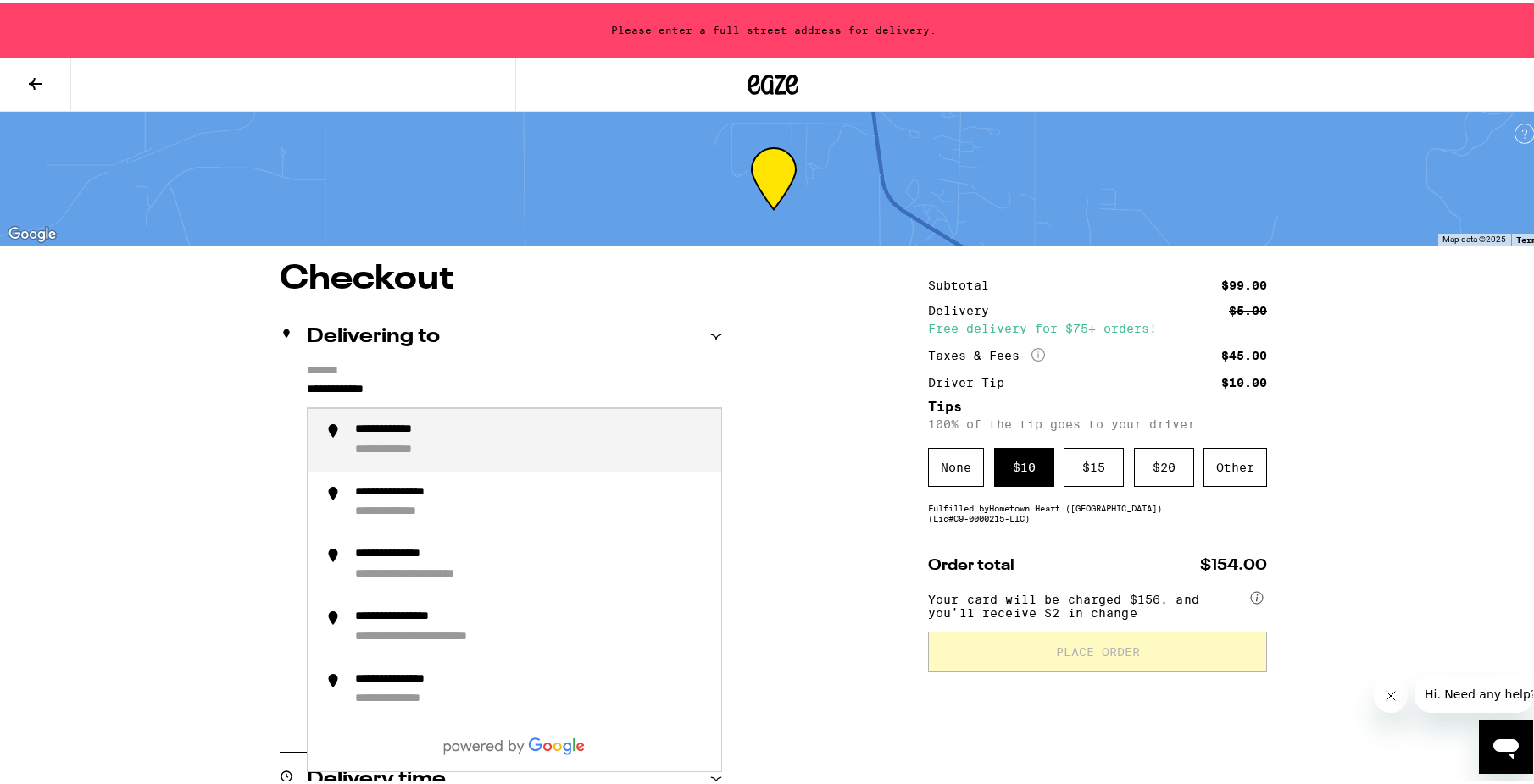
type input "**********"
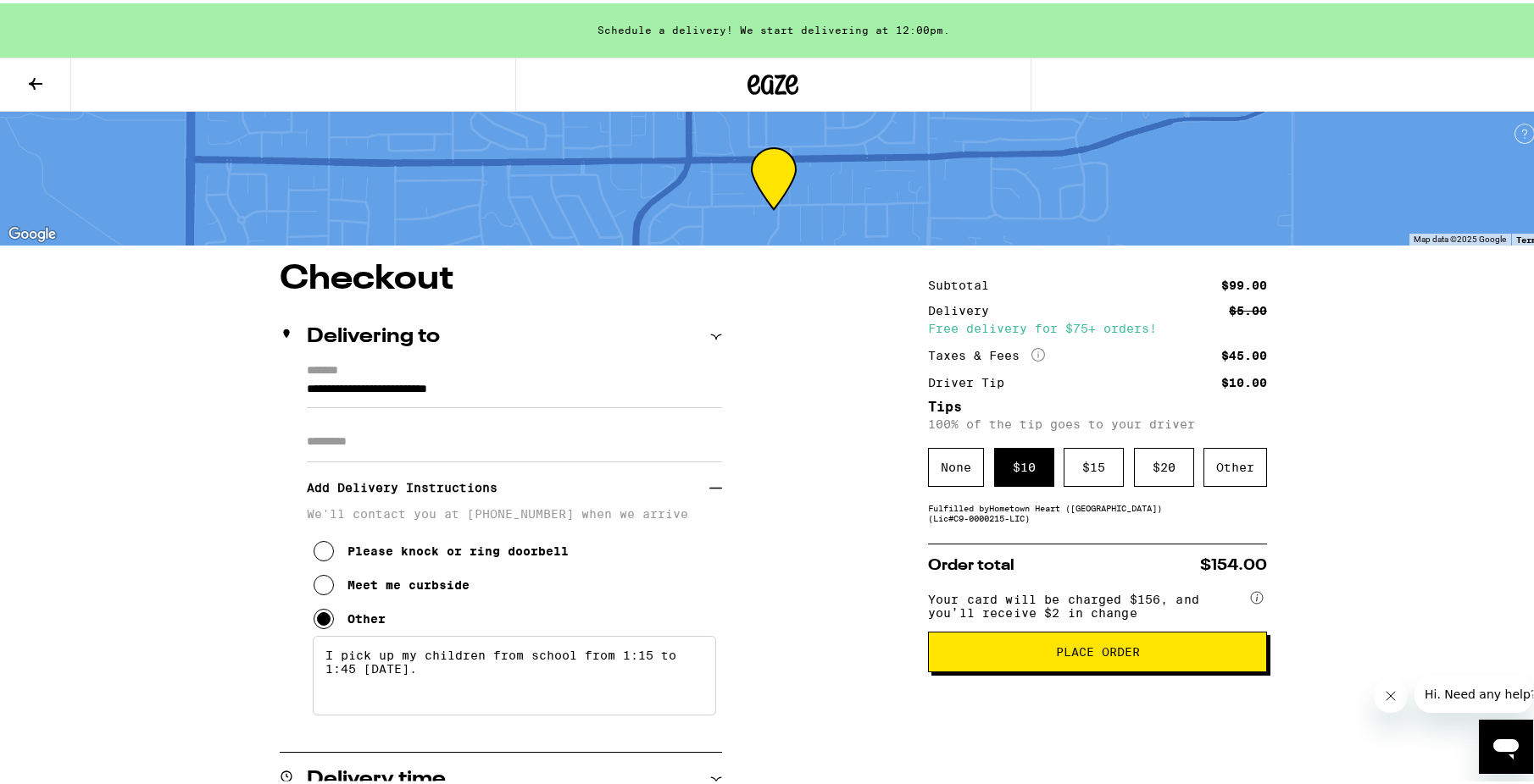
click at [1120, 655] on span "Place Order" at bounding box center [1097, 648] width 84 height 12
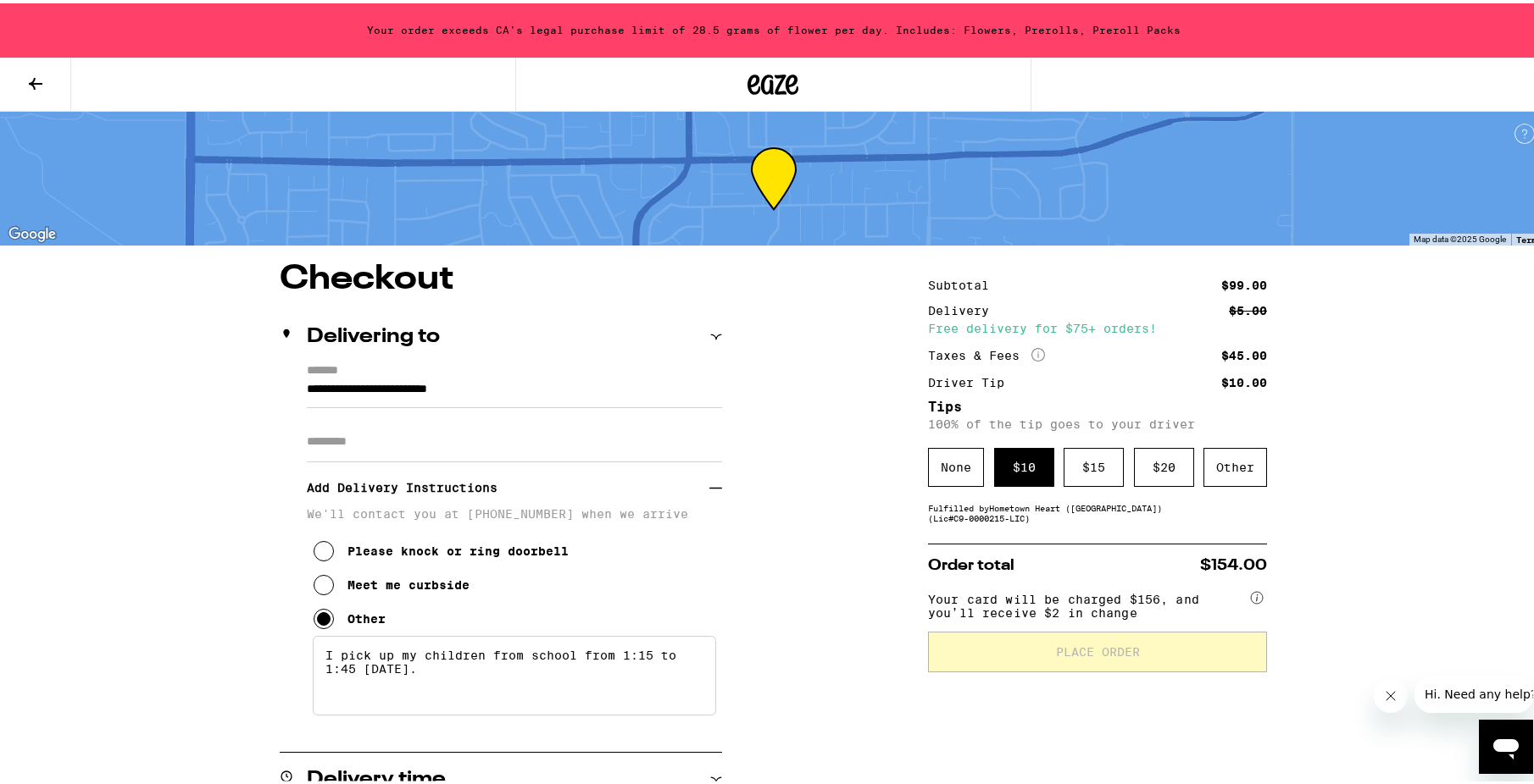
click at [34, 77] on icon at bounding box center [35, 80] width 20 height 20
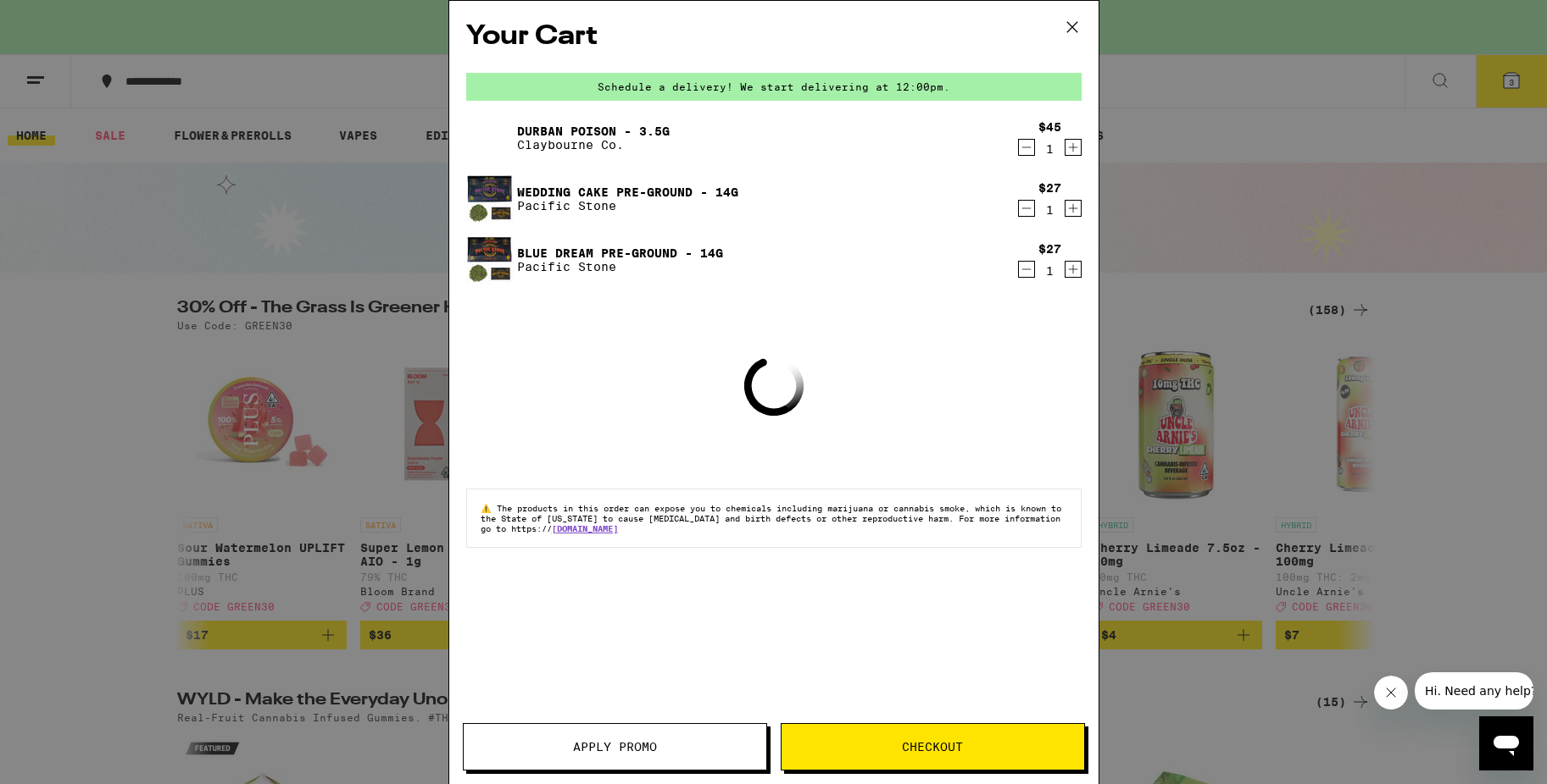
click at [1025, 148] on icon "Decrement" at bounding box center [1026, 147] width 15 height 20
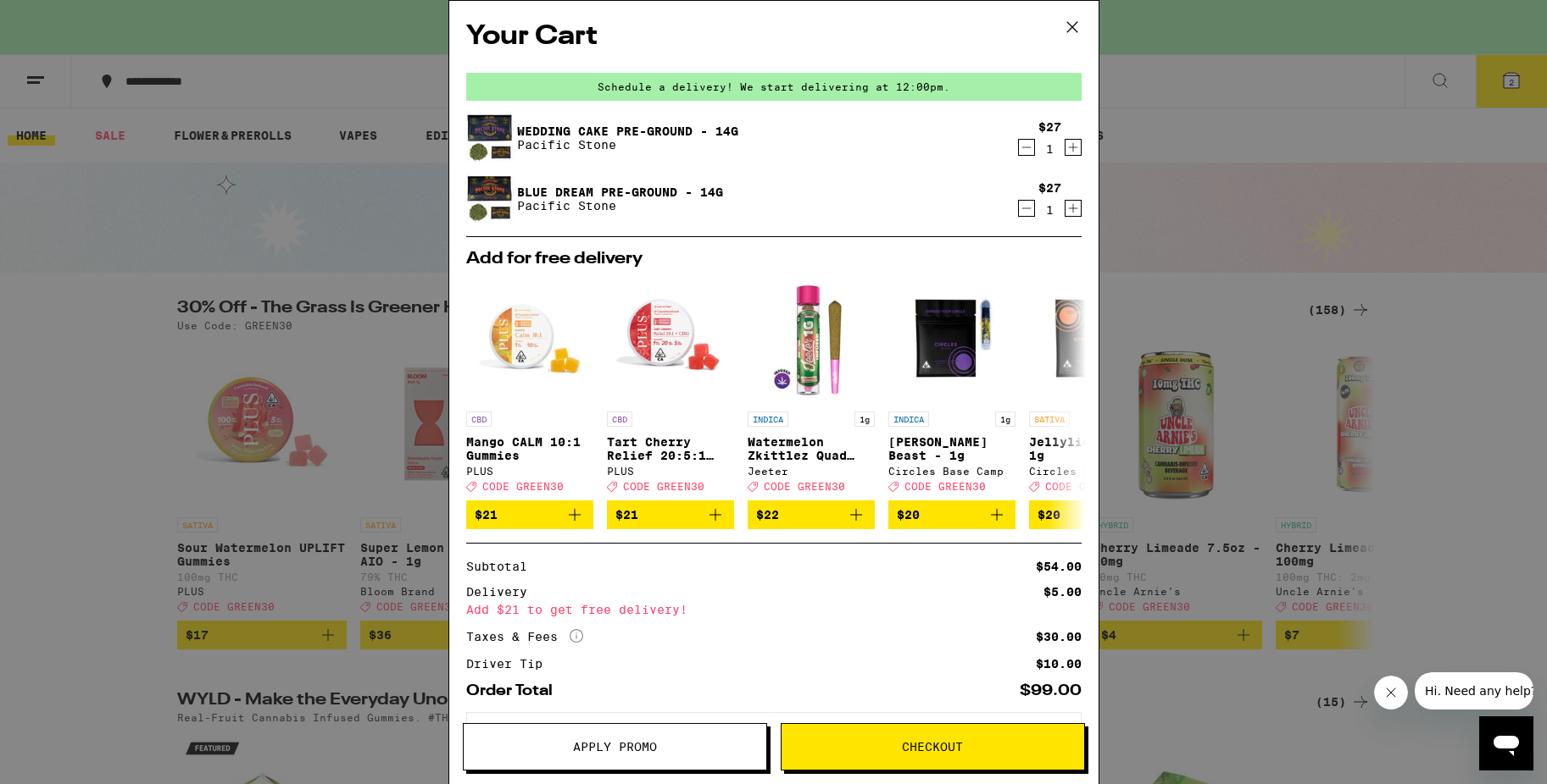
click at [926, 745] on span "Checkout" at bounding box center [932, 747] width 61 height 12
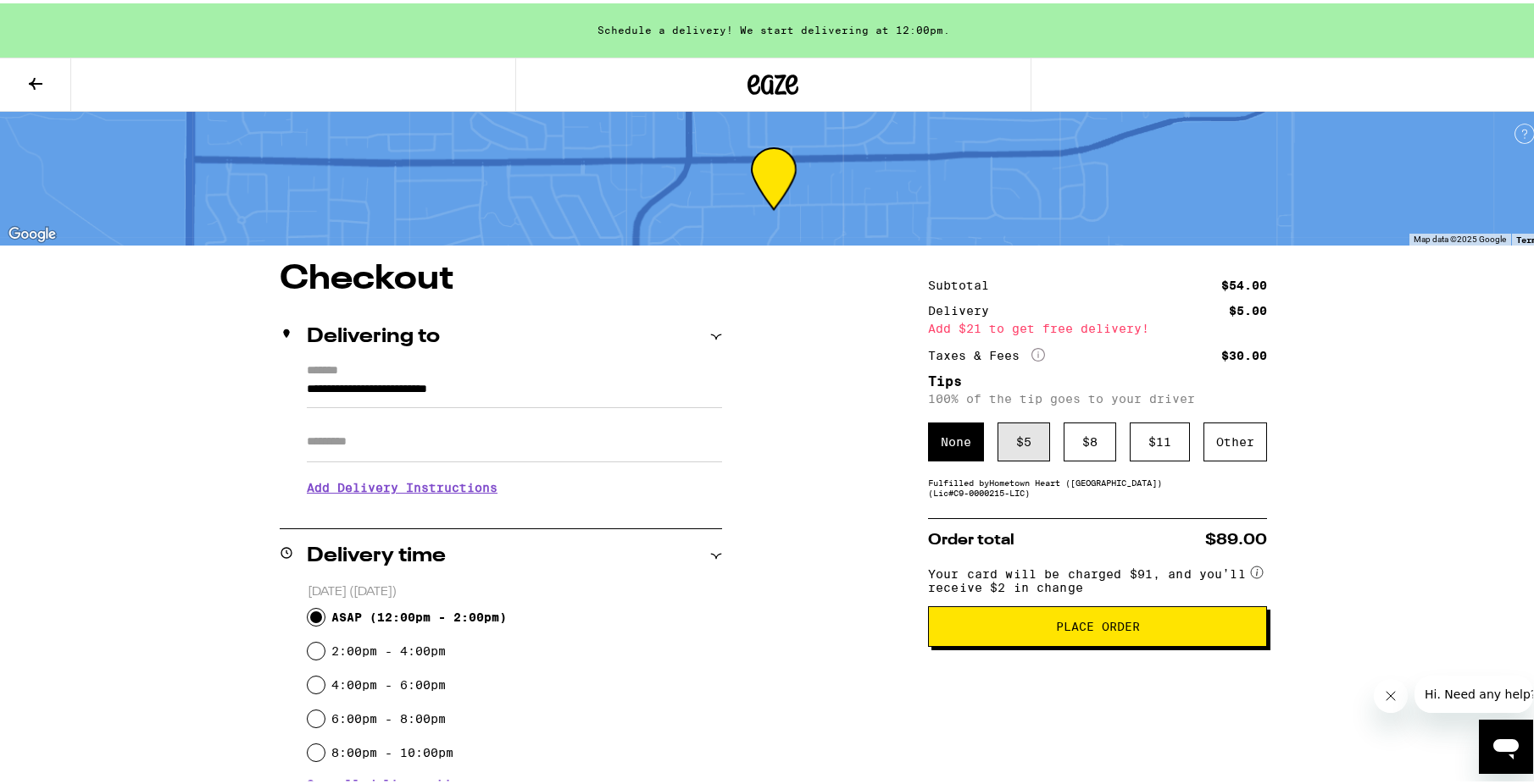
click at [1008, 440] on div "$ 5" at bounding box center [1024, 439] width 52 height 39
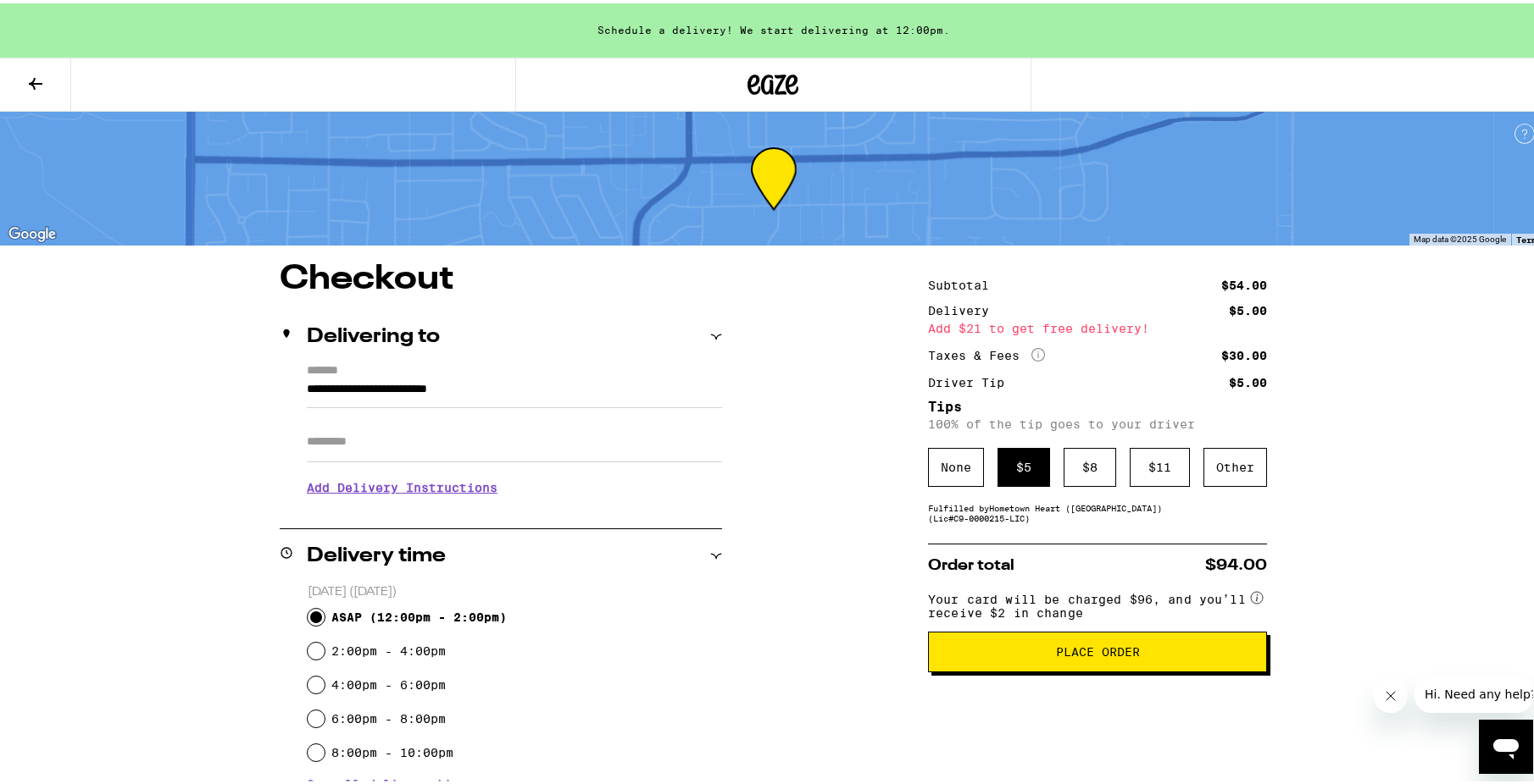
click at [376, 485] on h3 "Add Delivery Instructions" at bounding box center [514, 484] width 415 height 39
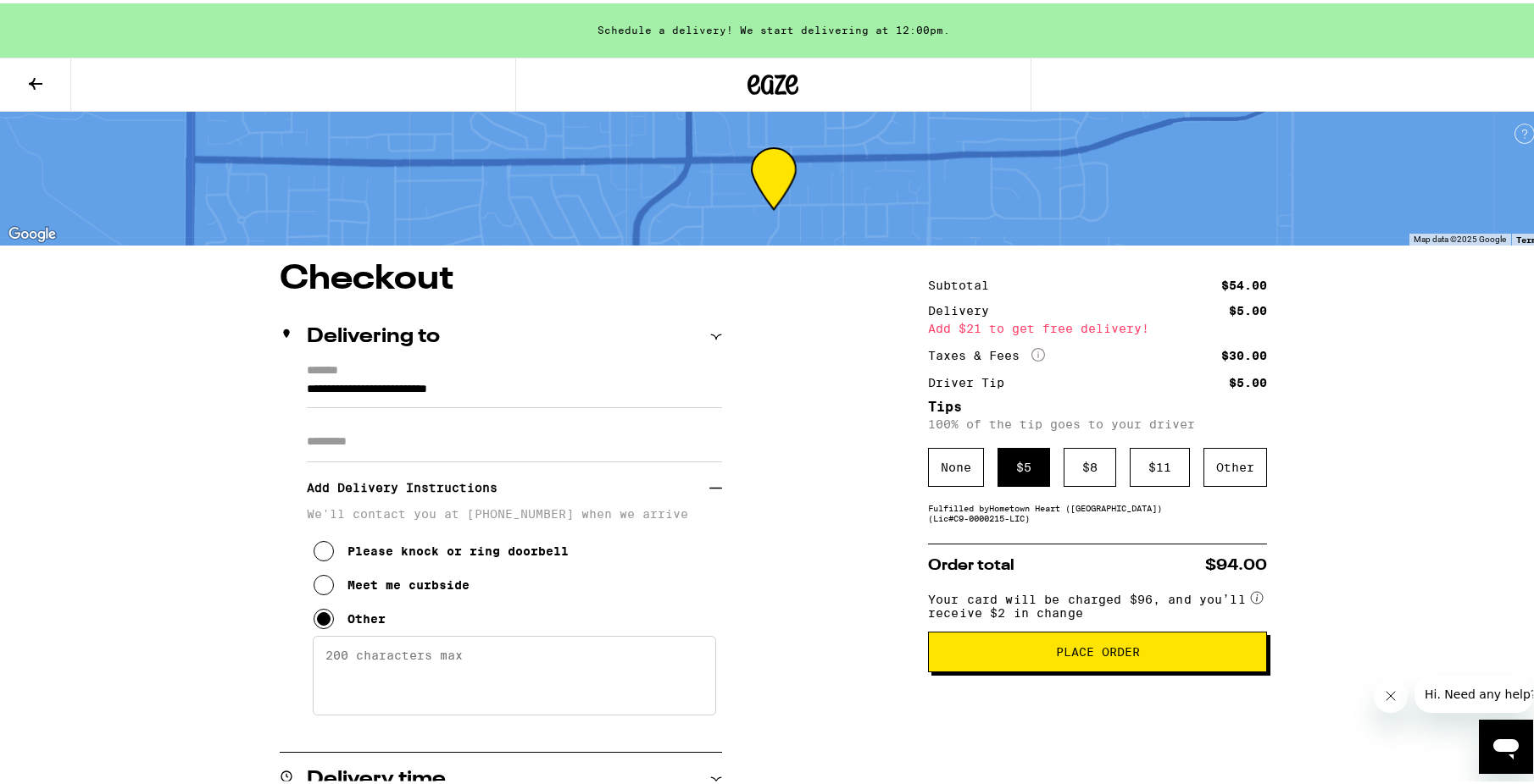
click at [479, 674] on textarea "Enter any other delivery instructions you want driver to know" at bounding box center [515, 673] width 403 height 80
type textarea "I pick up my children from 1:15 to 1:45 [DATE]."
click at [1089, 647] on button "Place Order" at bounding box center [1097, 648] width 339 height 41
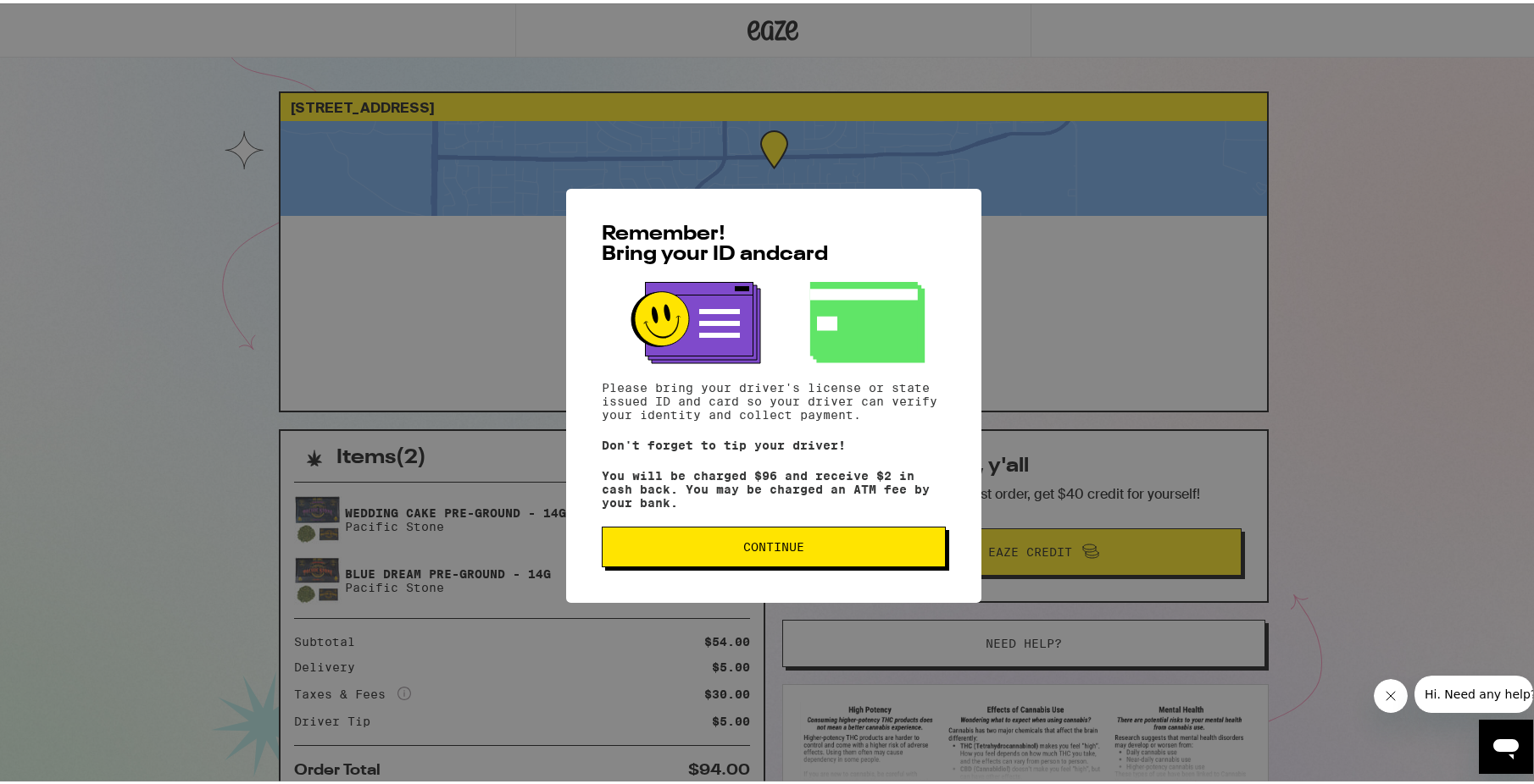
click at [786, 541] on button "Continue" at bounding box center [773, 543] width 344 height 41
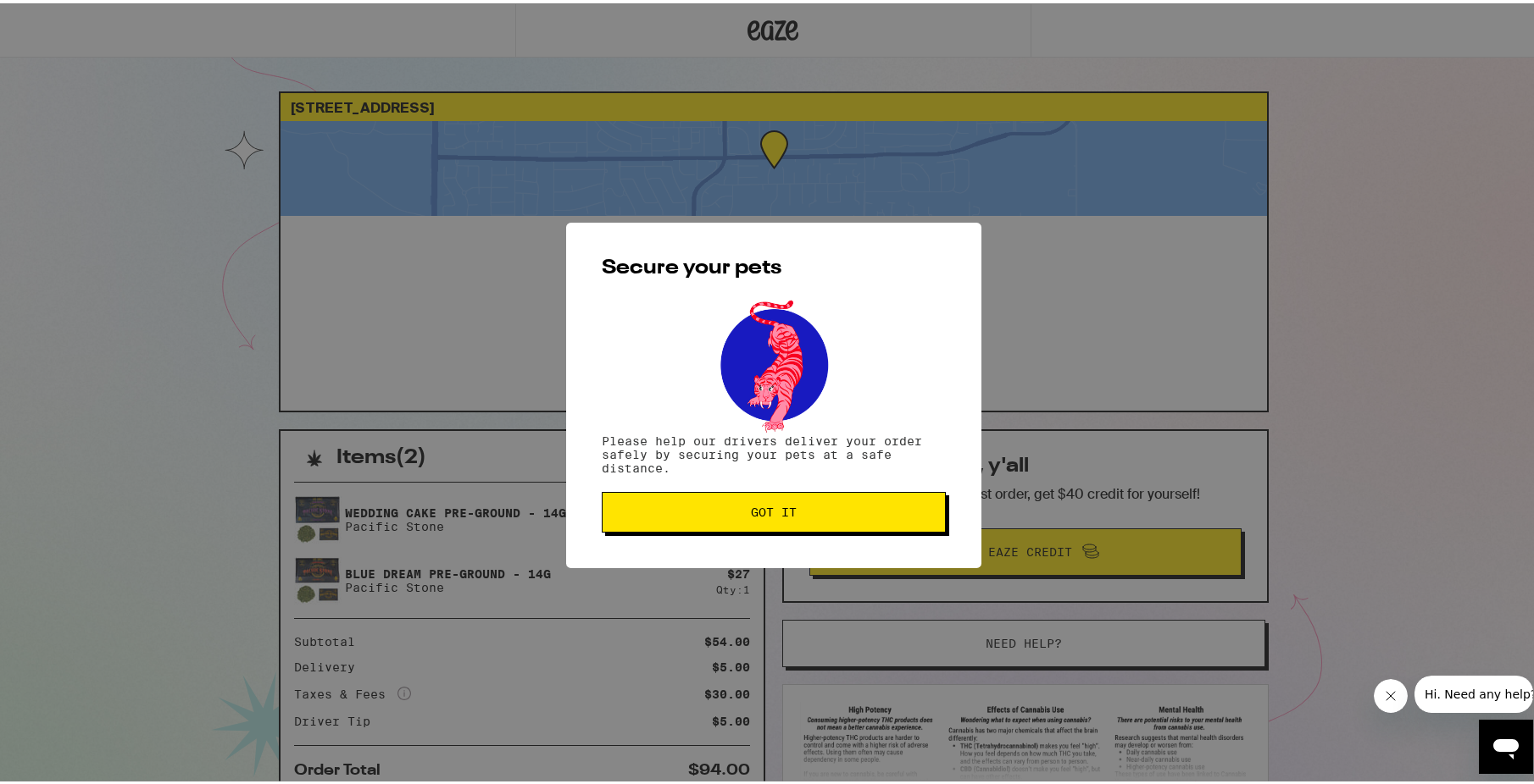
click at [794, 509] on span "Got it" at bounding box center [773, 508] width 315 height 12
